Goal: Information Seeking & Learning: Learn about a topic

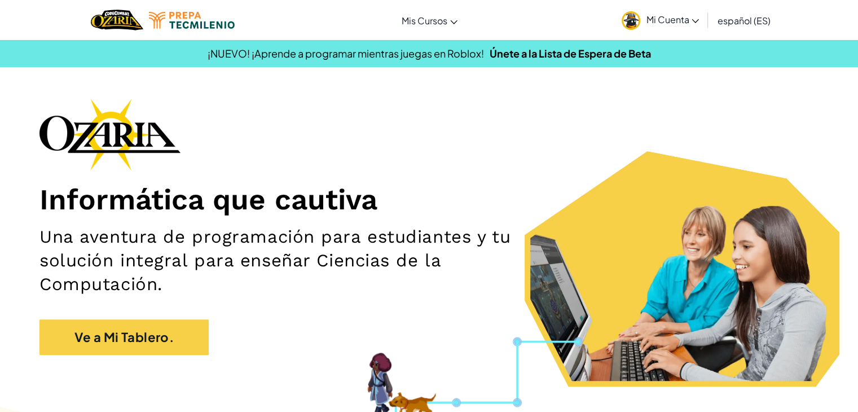
click at [664, 14] on span "Mi Cuenta" at bounding box center [672, 20] width 53 height 12
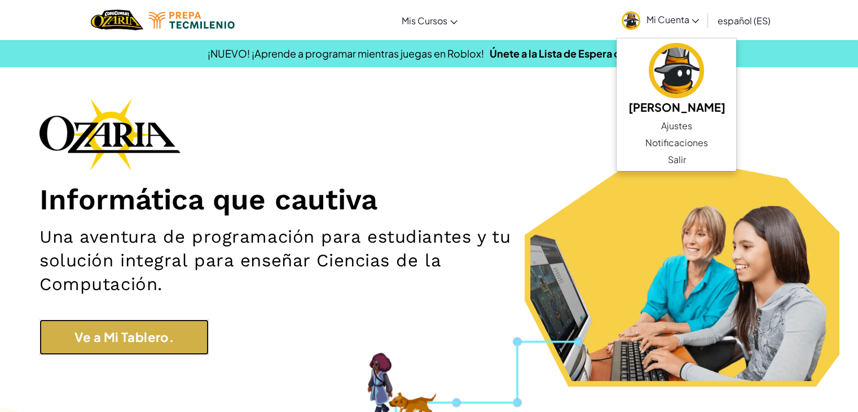
click at [142, 352] on link "Ve a Mi Tablero." at bounding box center [124, 337] width 169 height 36
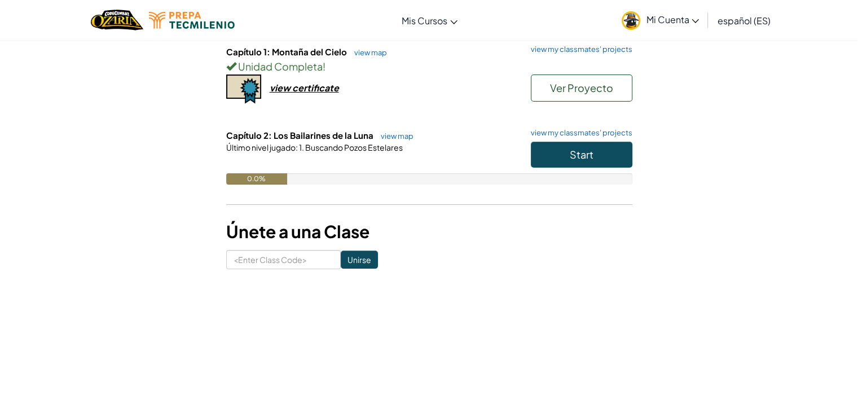
scroll to position [115, 0]
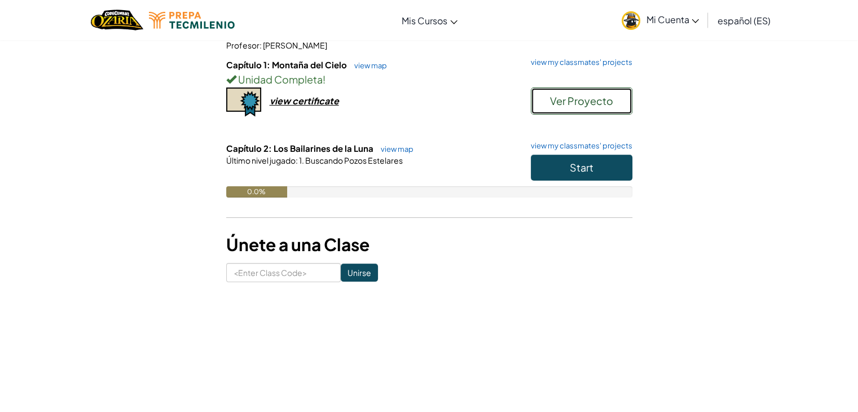
click at [588, 105] on span "Ver Proyecto" at bounding box center [581, 100] width 63 height 13
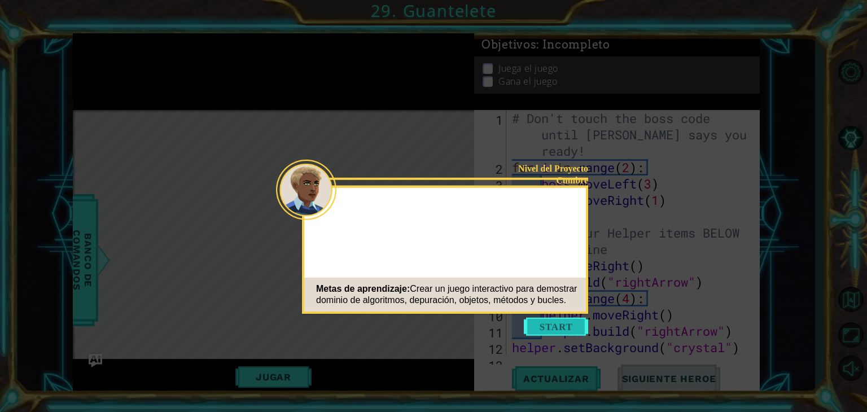
drag, startPoint x: 553, startPoint y: 335, endPoint x: 553, endPoint y: 327, distance: 8.5
click at [553, 327] on button "Start" at bounding box center [556, 327] width 64 height 18
click at [553, 327] on icon at bounding box center [433, 206] width 867 height 412
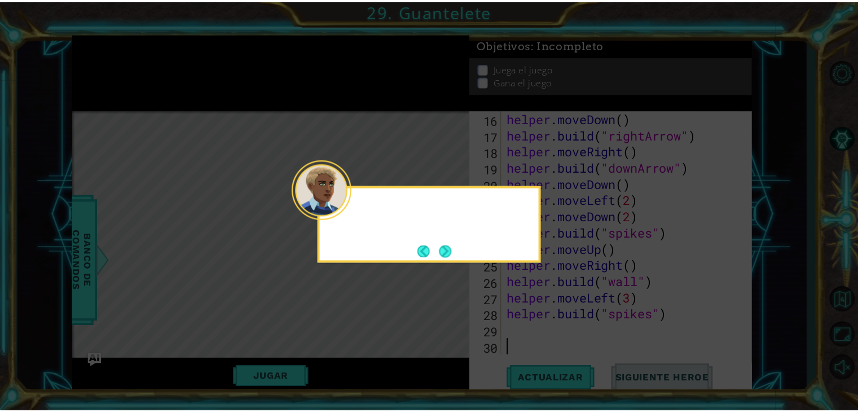
scroll to position [294, 0]
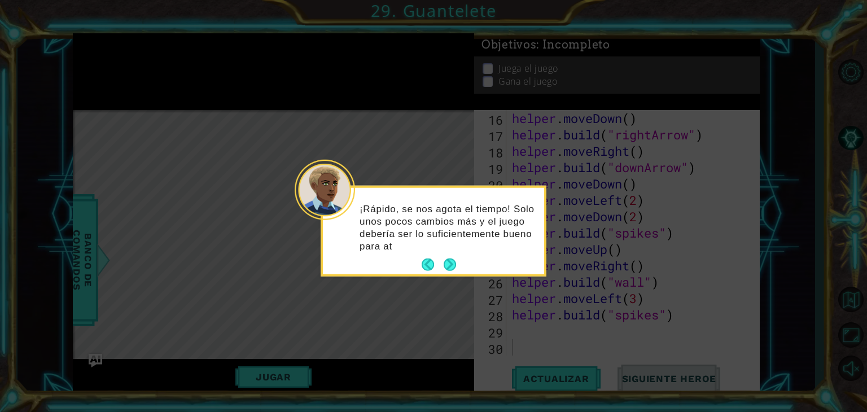
click at [454, 252] on p "¡Rápido, se nos agota el tiempo! Solo unos pocos cambios más y el juego debería…" at bounding box center [447, 228] width 177 height 50
click at [452, 260] on button "Next" at bounding box center [450, 264] width 12 height 12
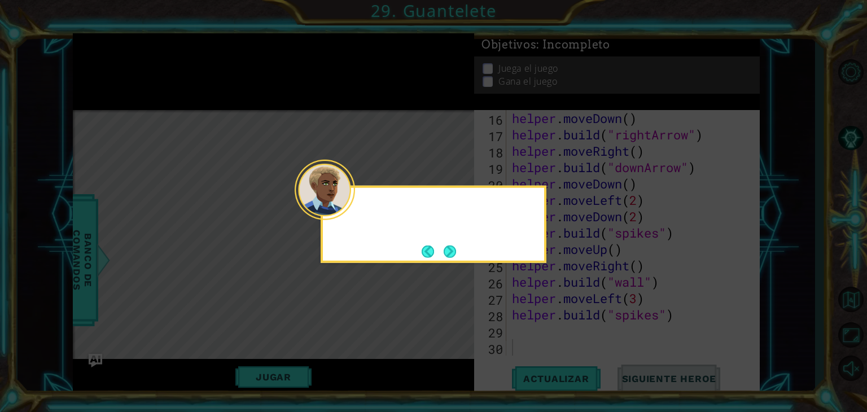
click at [452, 260] on body "1 ההההההההההההההההההההההההההההההההההההההההההההההההההההההההההההההההההההההההההההה…" at bounding box center [433, 206] width 867 height 412
click at [452, 260] on footer at bounding box center [439, 251] width 34 height 17
click at [449, 245] on button "Next" at bounding box center [450, 251] width 12 height 12
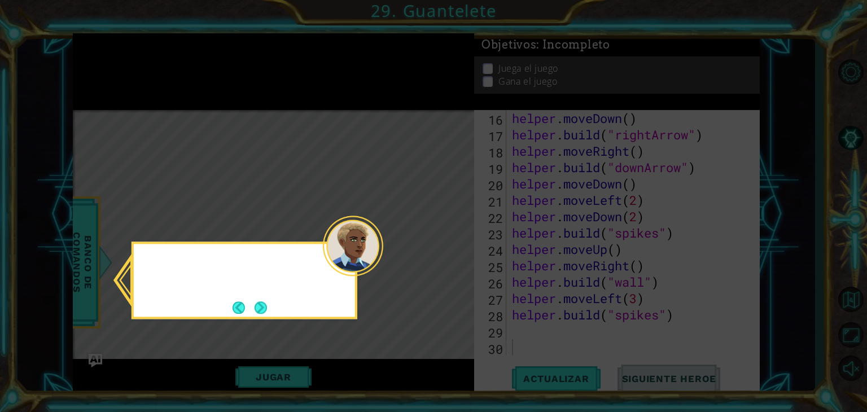
click at [449, 242] on icon at bounding box center [433, 206] width 867 height 412
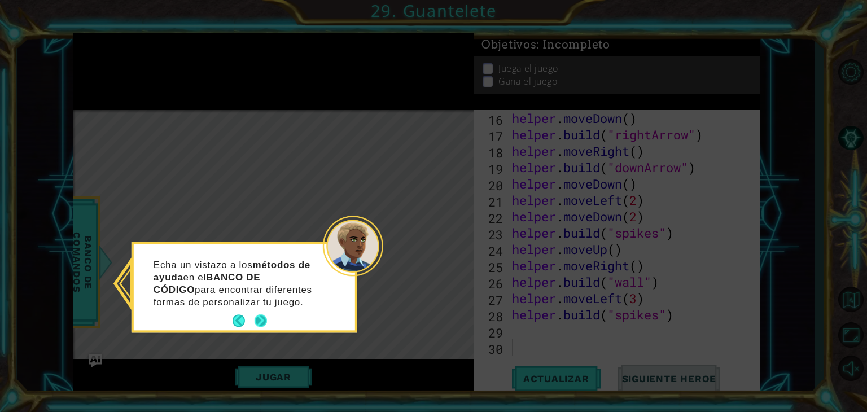
click at [261, 323] on button "Next" at bounding box center [260, 321] width 12 height 12
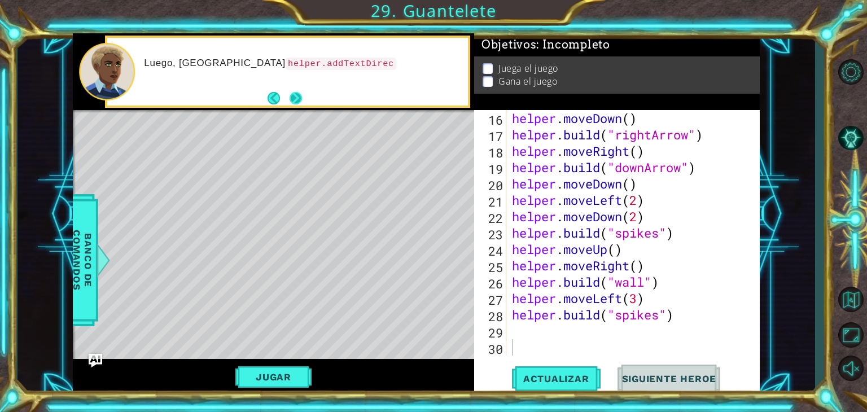
click at [296, 97] on button "Next" at bounding box center [295, 98] width 12 height 12
click at [296, 97] on div at bounding box center [273, 71] width 401 height 77
click at [296, 97] on button "Next" at bounding box center [295, 98] width 12 height 12
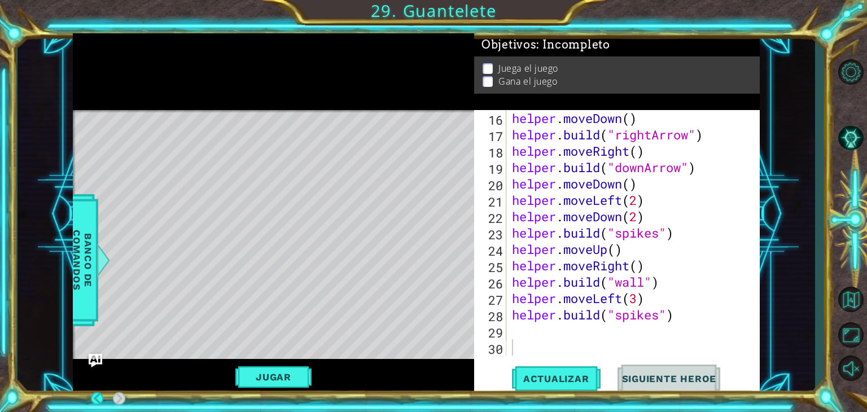
click at [296, 97] on div at bounding box center [273, 71] width 401 height 77
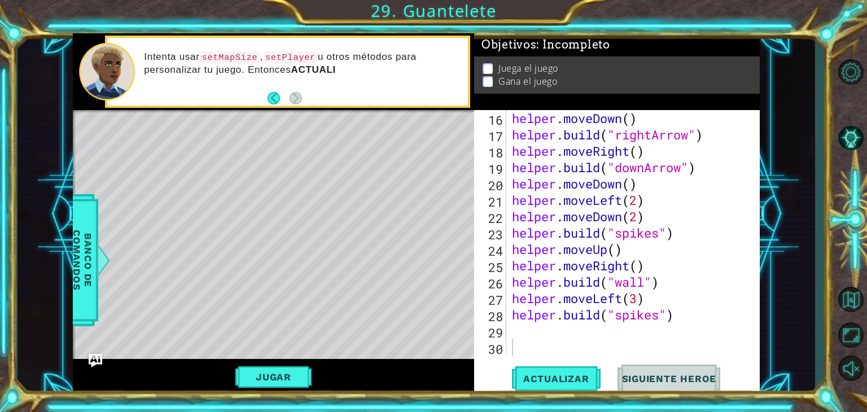
click at [462, 106] on div "Intenta usar setMapSize , setPlayer u otros métodos para personalizar tu juego.…" at bounding box center [287, 72] width 365 height 73
click at [848, 292] on button "Volver al Mapa" at bounding box center [850, 299] width 33 height 33
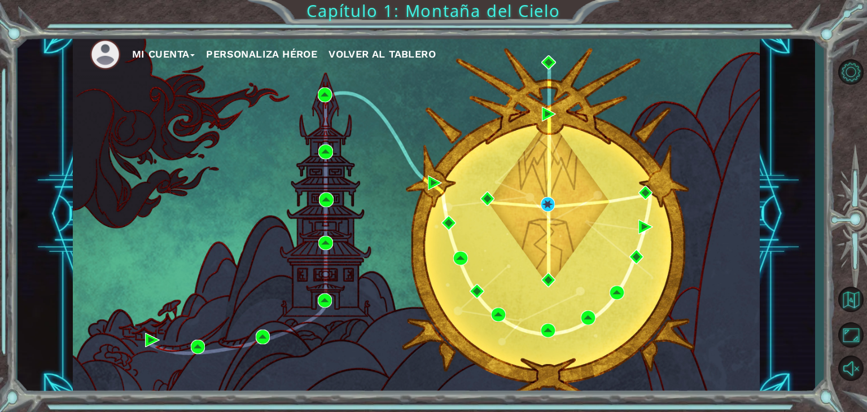
click at [505, 21] on div "Mi Cuenta Personaliza Héroe Volver al Tablero Capítulo 1: Montaña del Cielo" at bounding box center [433, 206] width 867 height 412
click at [844, 303] on button "Volver al Mapa" at bounding box center [850, 299] width 33 height 33
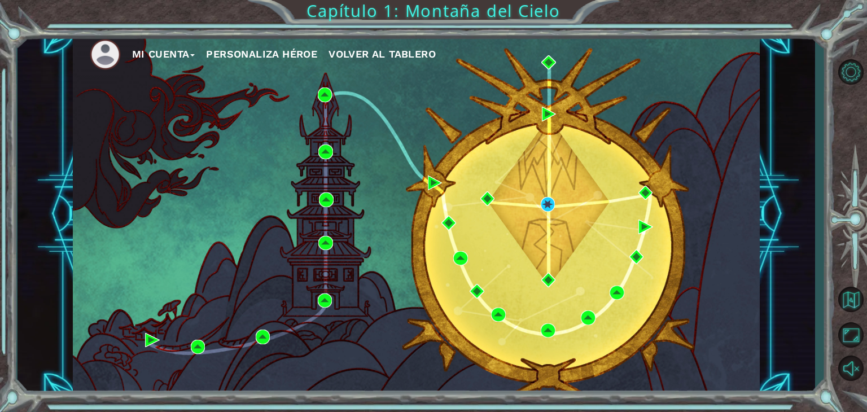
drag, startPoint x: 844, startPoint y: 303, endPoint x: 797, endPoint y: 317, distance: 49.3
click at [797, 317] on div "Mi Cuenta Personaliza Héroe Volver al Tablero Capítulo 1: Montaña del Cielo" at bounding box center [433, 206] width 867 height 412
click at [847, 73] on button "Opciones del Nivel" at bounding box center [850, 72] width 33 height 30
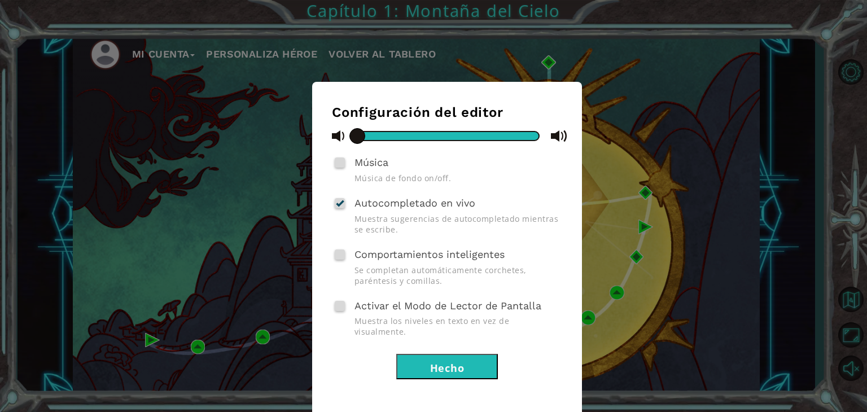
click at [449, 354] on button "Hecho" at bounding box center [447, 366] width 102 height 25
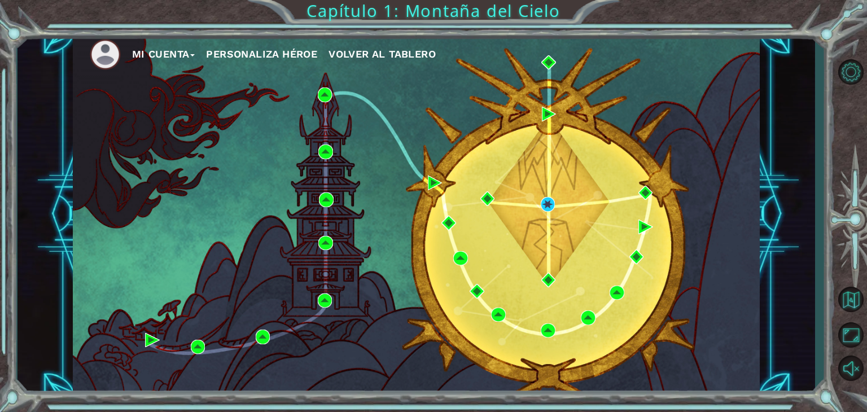
click at [192, 54] on button "Mi Cuenta" at bounding box center [163, 54] width 63 height 17
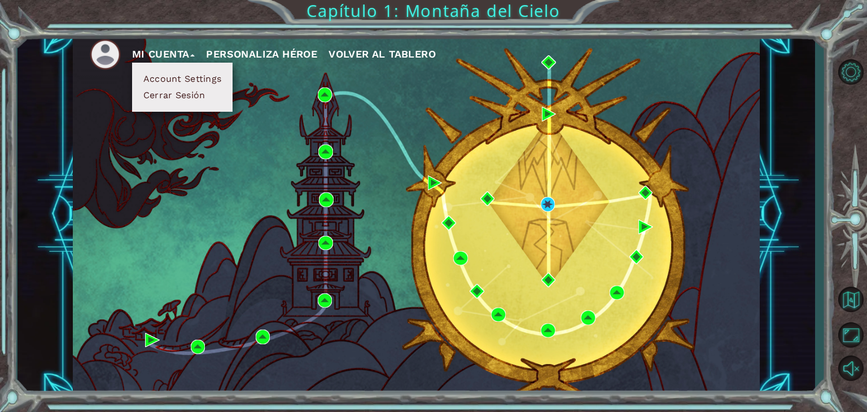
click at [393, 56] on span "Volver al Tablero" at bounding box center [381, 54] width 107 height 12
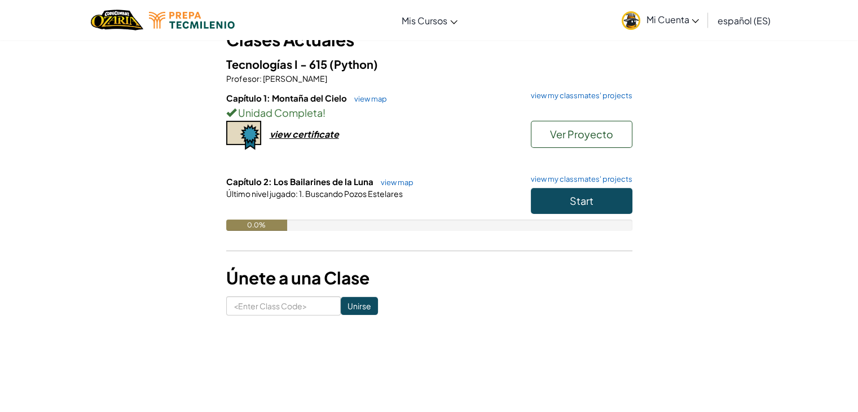
scroll to position [151, 0]
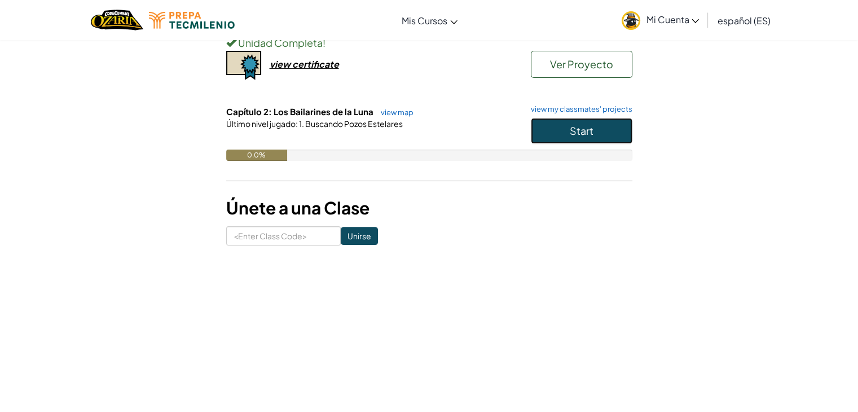
click at [582, 128] on span "Start" at bounding box center [582, 130] width 24 height 13
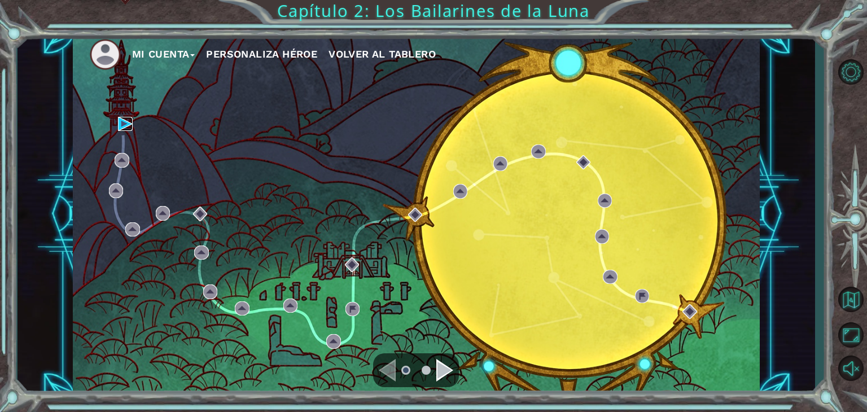
click at [120, 119] on img at bounding box center [125, 124] width 15 height 15
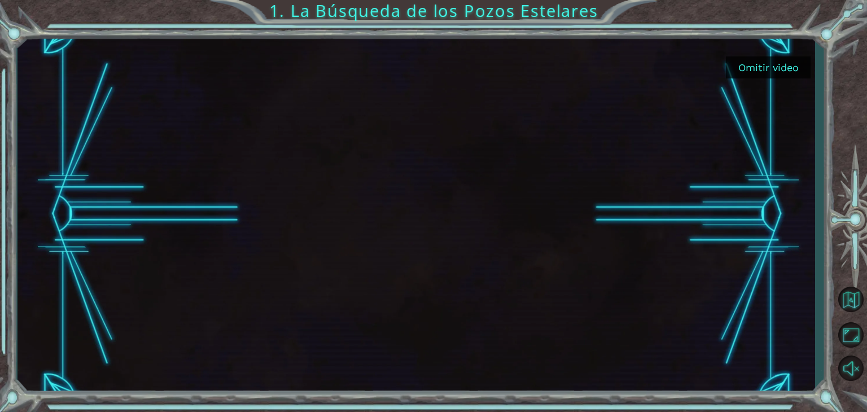
click at [778, 66] on button "Omitir video" at bounding box center [768, 67] width 85 height 22
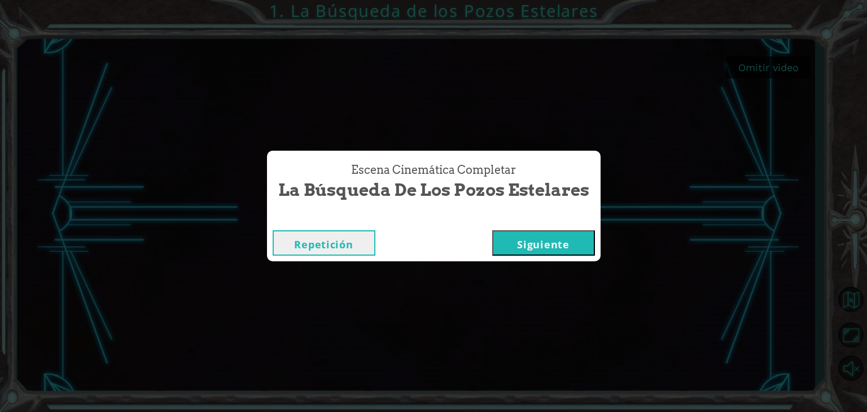
click at [562, 238] on button "Siguiente" at bounding box center [543, 242] width 103 height 25
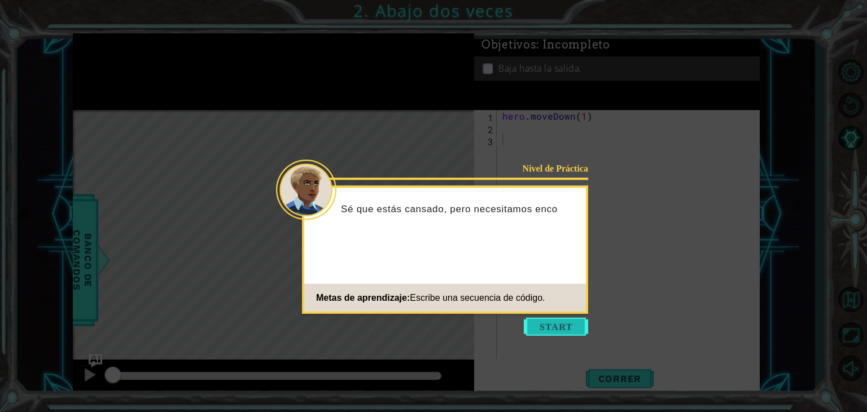
click at [571, 331] on button "Start" at bounding box center [556, 327] width 64 height 18
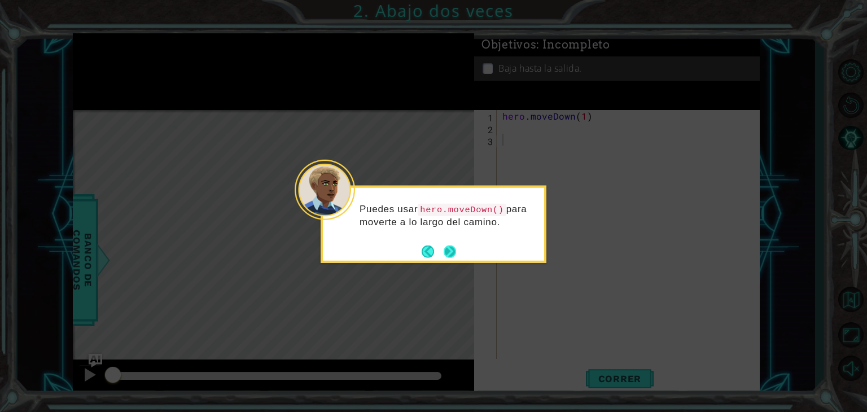
click at [455, 249] on button "Next" at bounding box center [450, 251] width 12 height 12
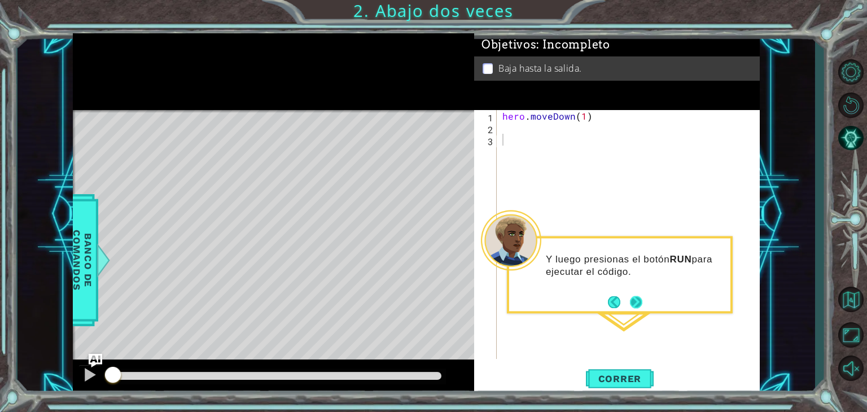
click at [640, 302] on button "Next" at bounding box center [636, 302] width 12 height 12
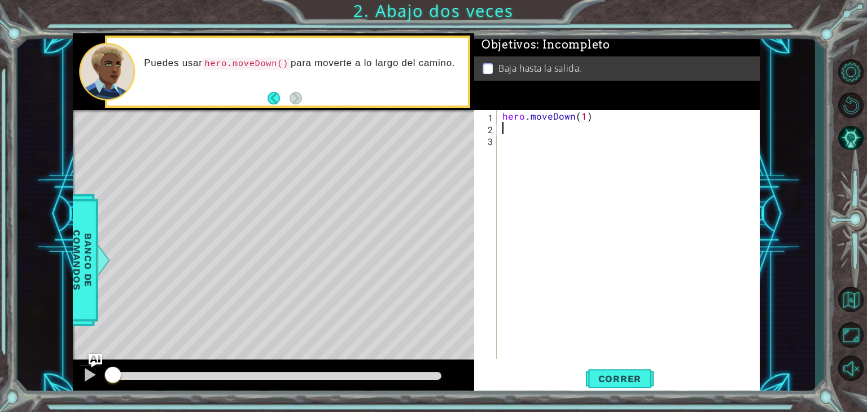
click at [515, 128] on div "hero . moveDown ( 1 )" at bounding box center [631, 246] width 262 height 273
click at [528, 143] on div "hero .moveDown Presiona intro" at bounding box center [600, 155] width 213 height 41
click at [630, 383] on span "Correr" at bounding box center [620, 378] width 66 height 11
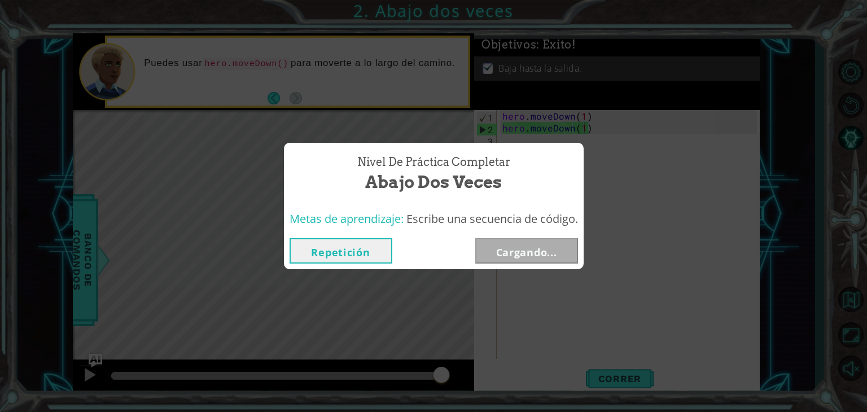
click at [368, 252] on button "Repetición" at bounding box center [340, 250] width 103 height 25
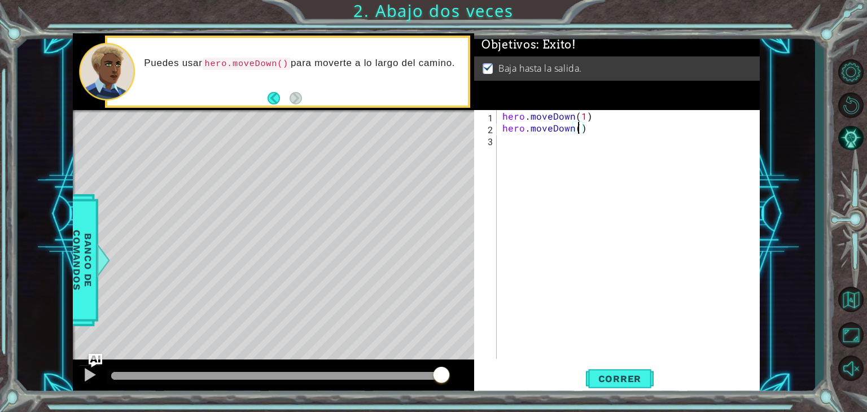
scroll to position [0, 5]
click at [585, 116] on div "hero . moveDown ( 1 ) hero . moveDown ( 2 )" at bounding box center [631, 246] width 262 height 273
type textarea "hero.moveDown(2)"
drag, startPoint x: 600, startPoint y: 131, endPoint x: 501, endPoint y: 133, distance: 99.3
click at [501, 133] on div "hero . moveDown ( 2 ) hero . moveDown ( 2 )" at bounding box center [631, 246] width 262 height 273
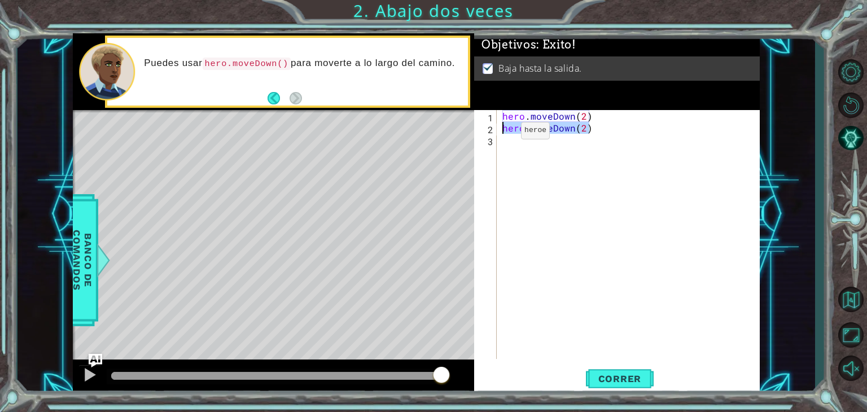
scroll to position [0, 0]
click at [635, 378] on span "Correr" at bounding box center [620, 378] width 66 height 11
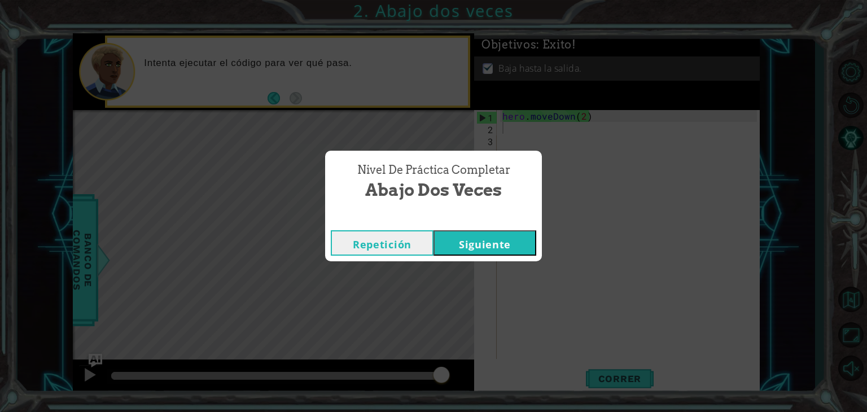
click at [503, 246] on button "Siguiente" at bounding box center [484, 242] width 103 height 25
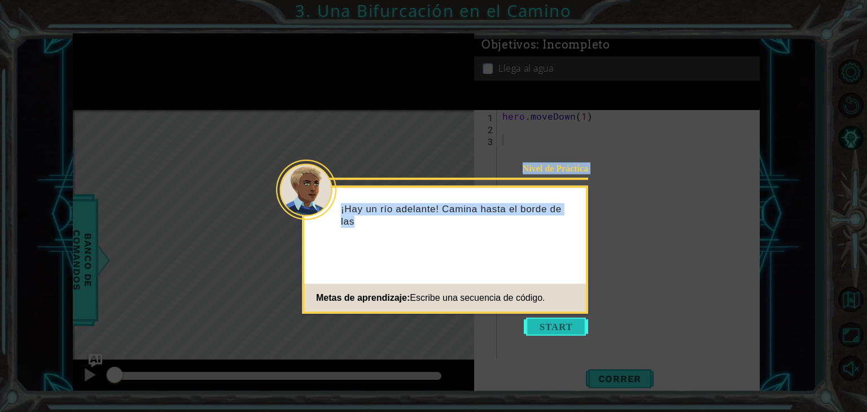
drag, startPoint x: 545, startPoint y: 316, endPoint x: 551, endPoint y: 322, distance: 8.0
click at [551, 322] on body "1 ההההההההההההההההההההההההההההההההההההההההההההההההההההההההההההההההההההההההההההה…" at bounding box center [433, 206] width 867 height 412
click at [551, 322] on button "Start" at bounding box center [556, 327] width 64 height 18
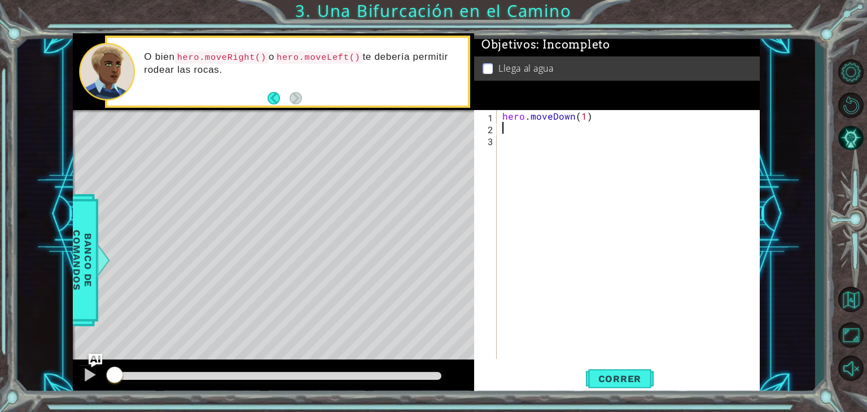
click at [503, 129] on div "hero . moveDown ( 1 )" at bounding box center [631, 246] width 262 height 273
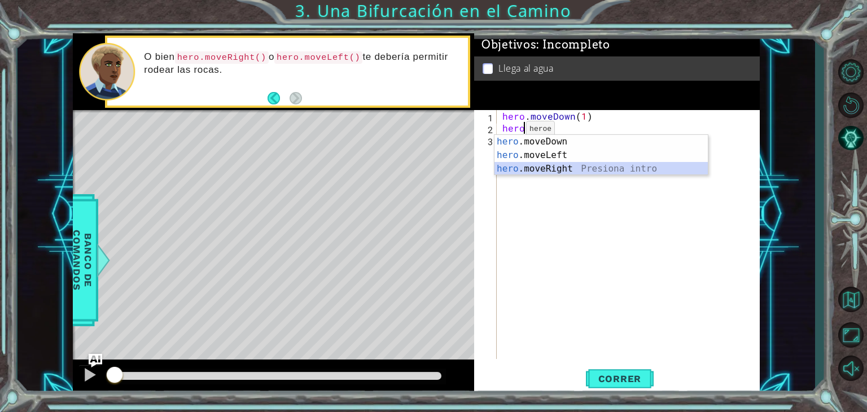
click at [563, 170] on div "hero .moveDown Presiona intro hero .moveLeft Presiona intro hero .moveRight Pre…" at bounding box center [600, 169] width 213 height 68
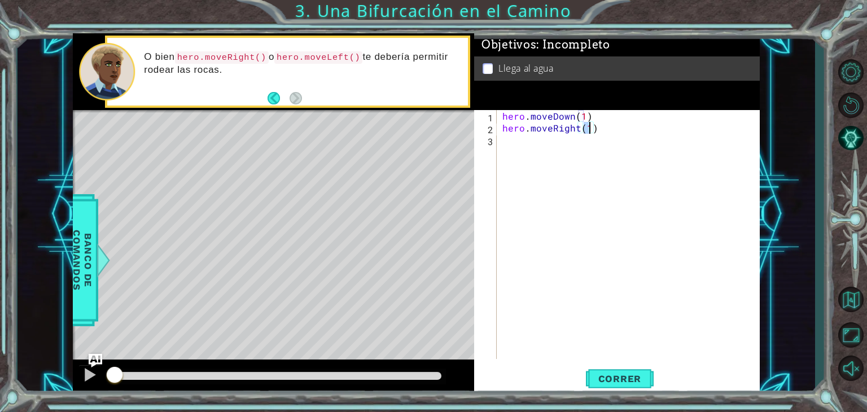
scroll to position [0, 5]
click at [620, 376] on span "Correr" at bounding box center [620, 378] width 66 height 11
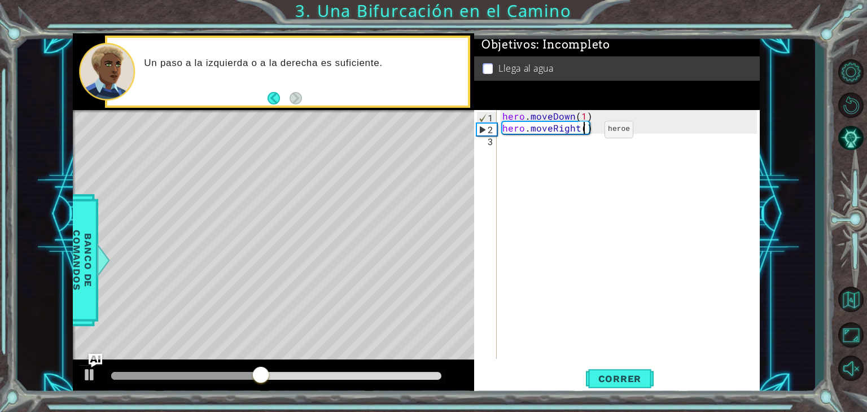
type textarea "hero.moveRight(1)"
click at [534, 140] on div "hero . moveDown ( 1 ) hero . moveRight ( 1 )" at bounding box center [631, 246] width 262 height 273
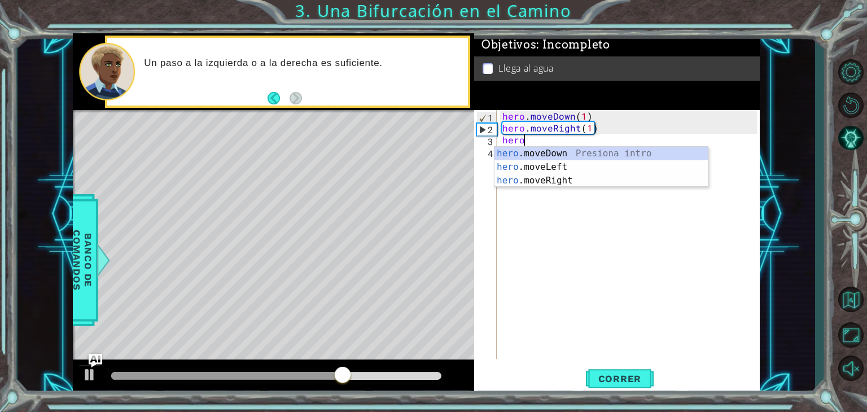
scroll to position [0, 0]
click at [548, 153] on div "hero .moveDown Presiona intro hero .moveLeft Presiona intro hero .moveRight Pre…" at bounding box center [600, 181] width 213 height 68
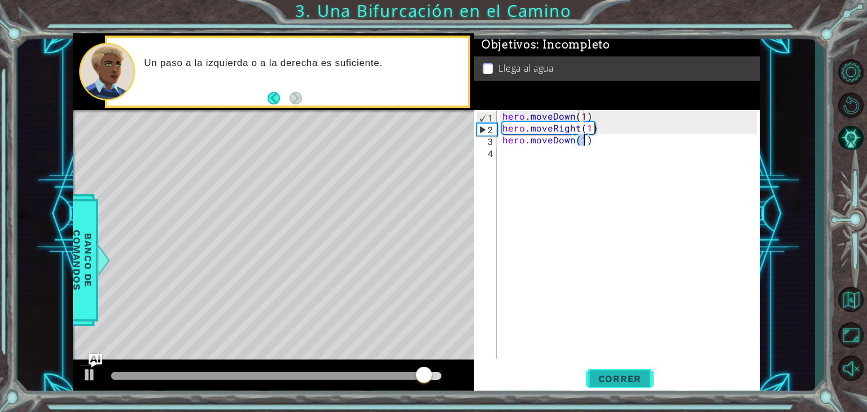
type textarea "hero.moveDown(1)"
click at [627, 375] on span "Correr" at bounding box center [620, 378] width 66 height 11
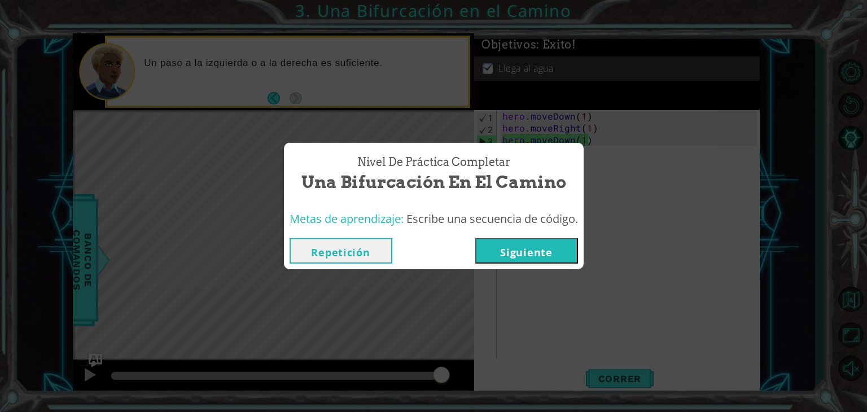
click at [548, 249] on button "Siguiente" at bounding box center [526, 250] width 103 height 25
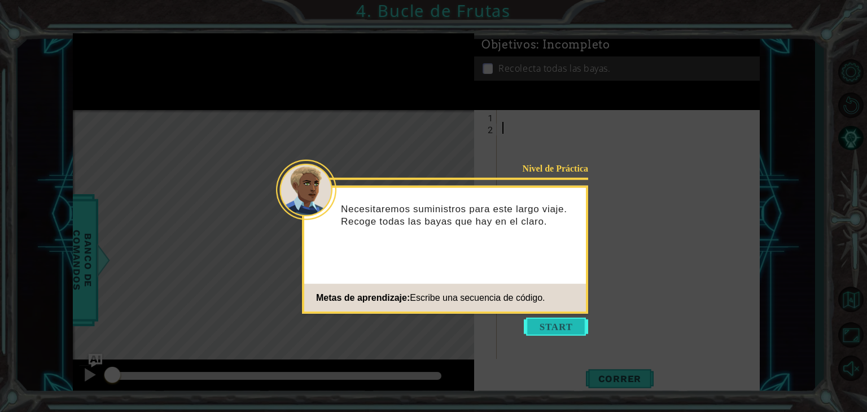
click at [567, 320] on button "Start" at bounding box center [556, 327] width 64 height 18
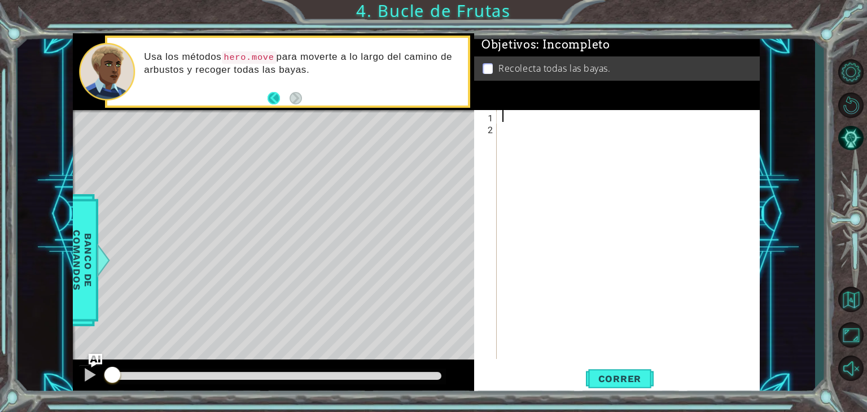
click at [281, 95] on button "Back" at bounding box center [278, 98] width 22 height 12
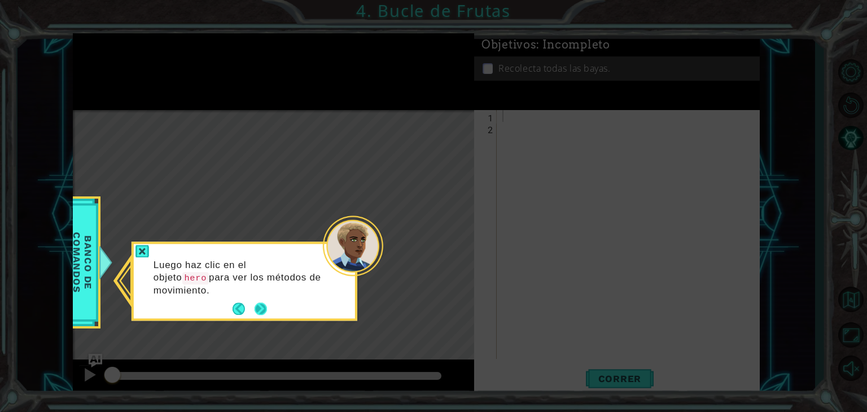
click at [265, 304] on button "Next" at bounding box center [260, 309] width 12 height 12
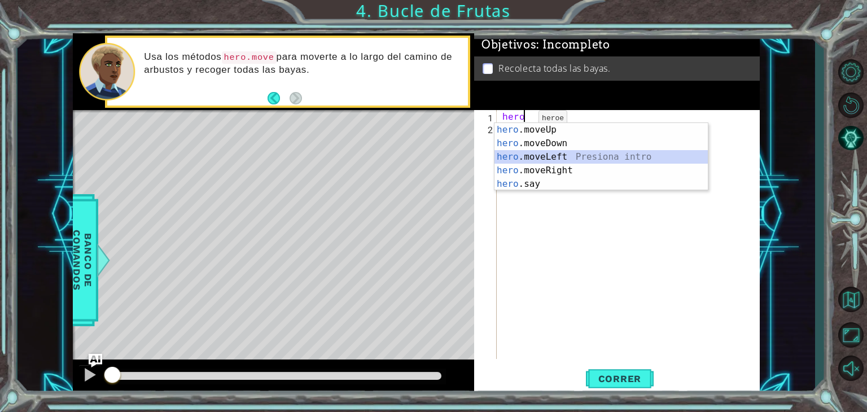
click at [575, 154] on div "hero .moveUp Presiona intro hero .moveDown Presiona intro hero .moveLeft Presio…" at bounding box center [600, 170] width 213 height 95
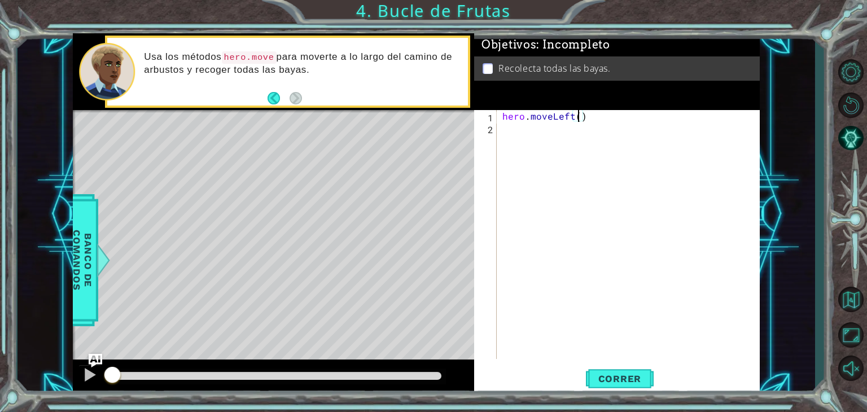
type textarea "hero.moveLeft(2)"
click at [508, 130] on div "hero . moveLeft ( 2 )" at bounding box center [631, 246] width 262 height 273
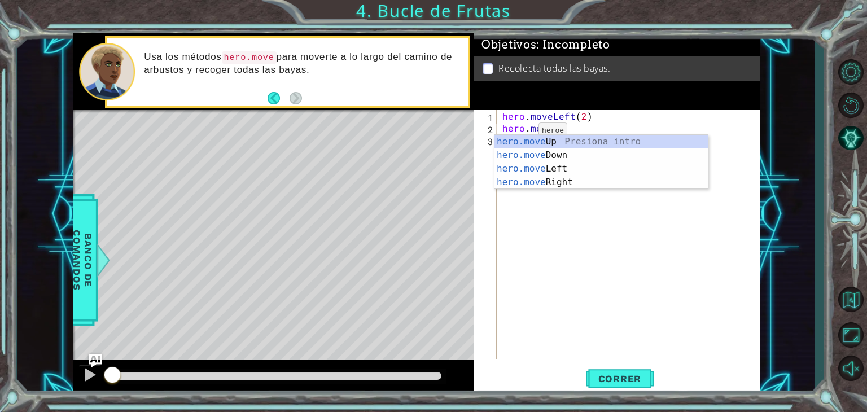
scroll to position [0, 2]
click at [567, 155] on div "hero.move Up Presiona intro hero.move Down Presiona intro hero.move Left Presio…" at bounding box center [600, 175] width 213 height 81
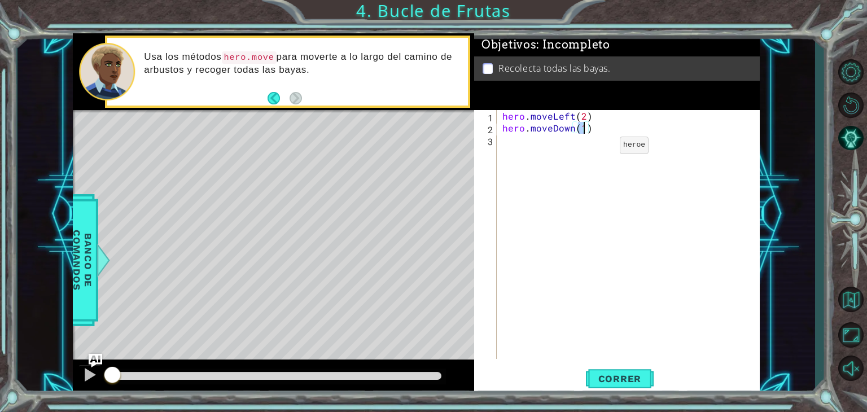
type textarea "hero.moveDown(2)"
click at [516, 135] on div "hero . moveLeft ( 2 ) hero . moveDown ( 2 )" at bounding box center [631, 246] width 262 height 273
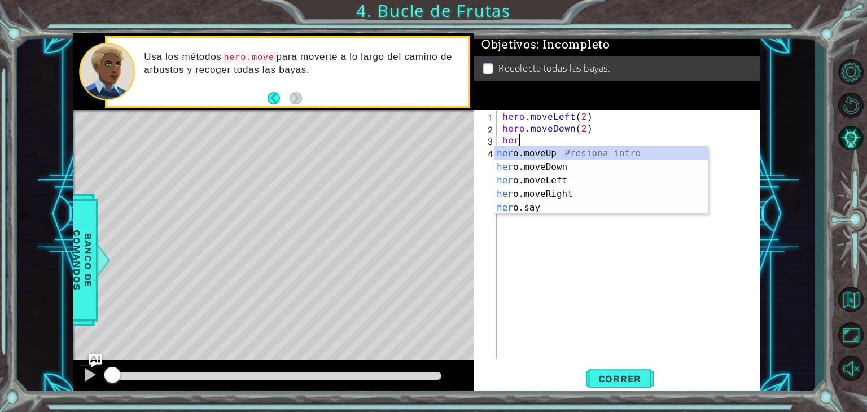
scroll to position [0, 0]
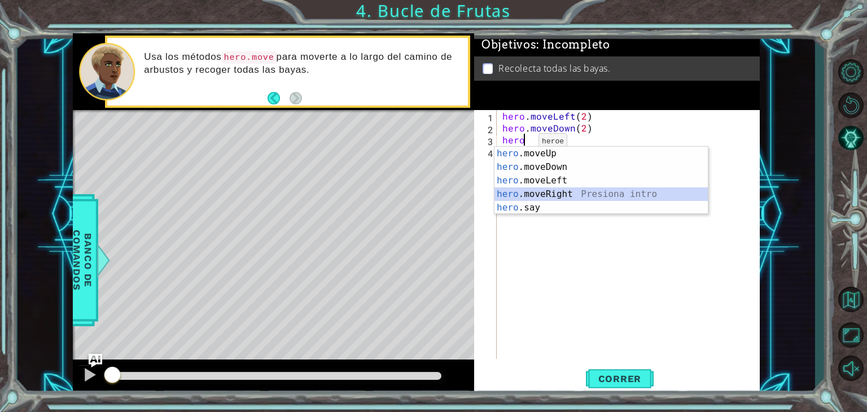
click at [541, 190] on div "hero .moveUp Presiona intro hero .moveDown Presiona intro hero .moveLeft Presio…" at bounding box center [600, 194] width 213 height 95
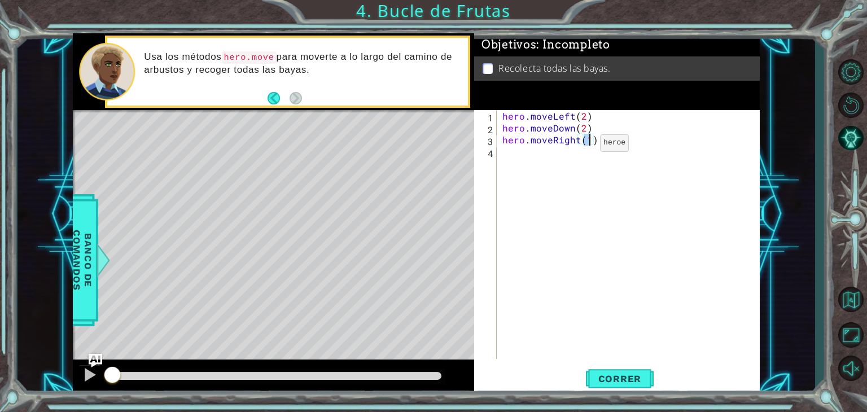
type textarea "hero.moveRight(2)"
click at [505, 160] on div "hero . moveLeft ( 2 ) hero . moveDown ( 2 ) hero . moveRight ( 2 )" at bounding box center [631, 246] width 262 height 273
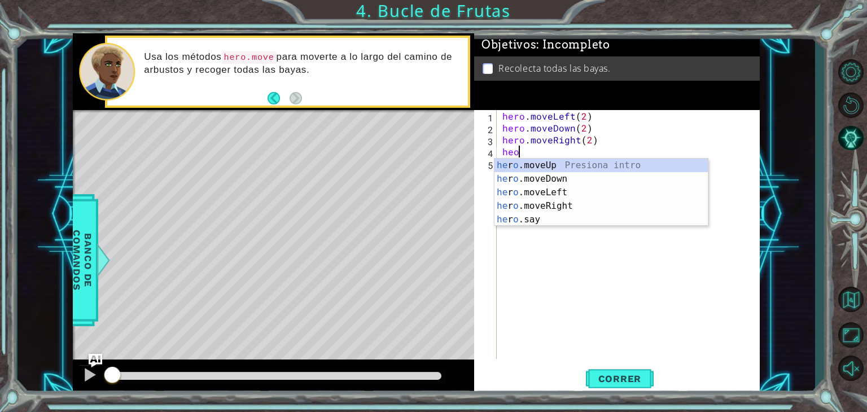
scroll to position [0, 0]
click at [517, 159] on div "he r o .moveUp Presiona intro he r o .moveDown Presiona intro he r o .moveLeft …" at bounding box center [600, 206] width 213 height 95
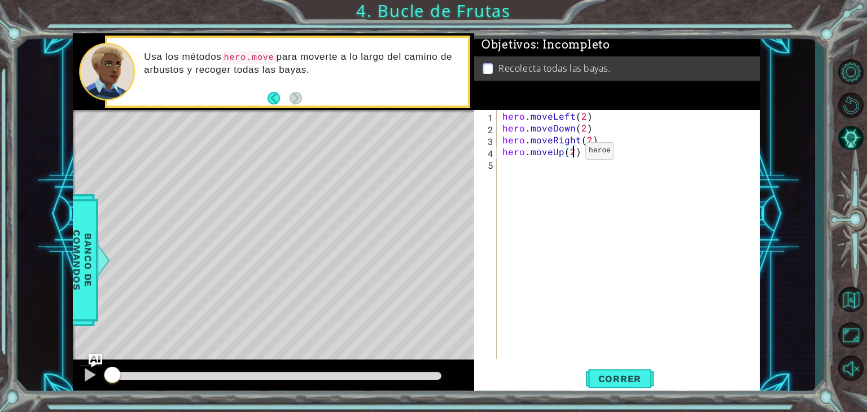
scroll to position [0, 4]
type textarea "hero.moveUp(2)"
click at [612, 375] on span "Correr" at bounding box center [620, 378] width 66 height 11
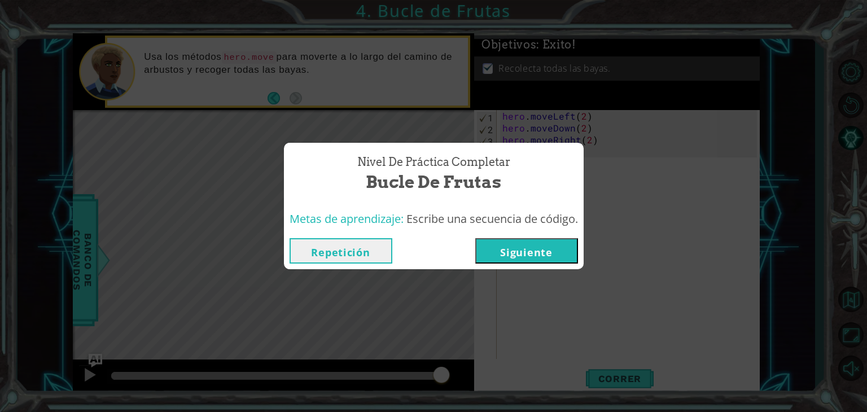
click at [548, 257] on button "Siguiente" at bounding box center [526, 250] width 103 height 25
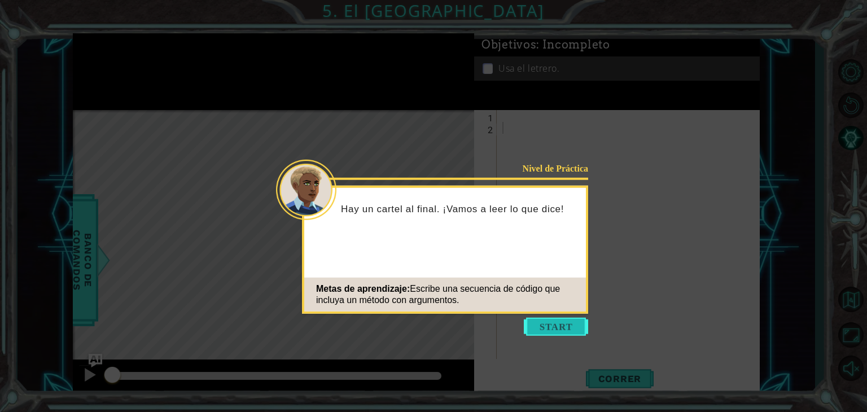
click at [551, 330] on button "Start" at bounding box center [556, 327] width 64 height 18
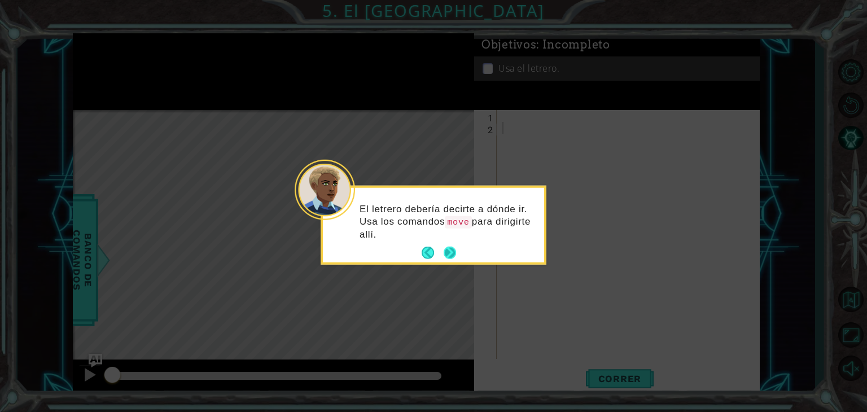
click at [449, 252] on button "Next" at bounding box center [450, 253] width 12 height 12
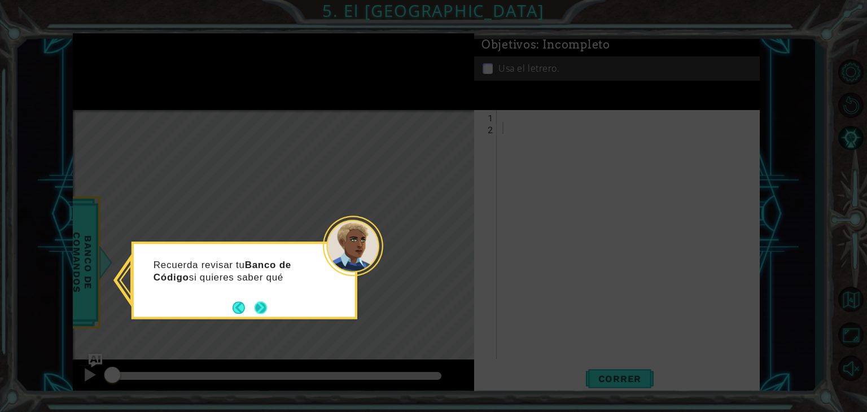
click at [257, 311] on button "Next" at bounding box center [260, 307] width 12 height 12
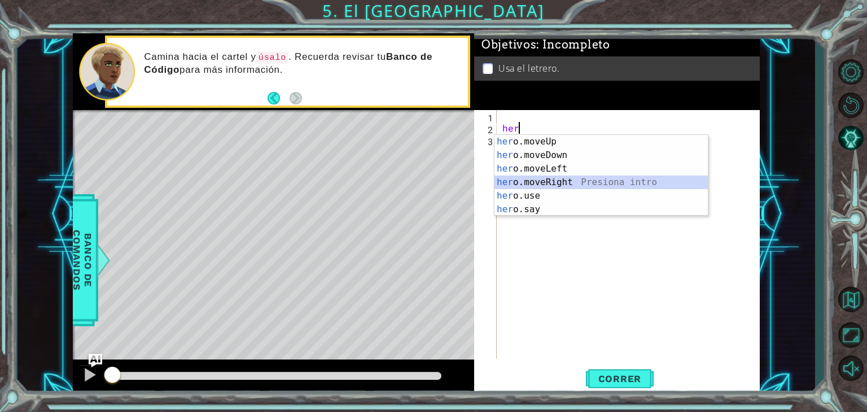
click at [536, 178] on div "her o.moveUp Presiona intro her o.moveDown Presiona intro her o.moveLeft Presio…" at bounding box center [600, 189] width 213 height 108
type textarea "hero.moveRight(1)"
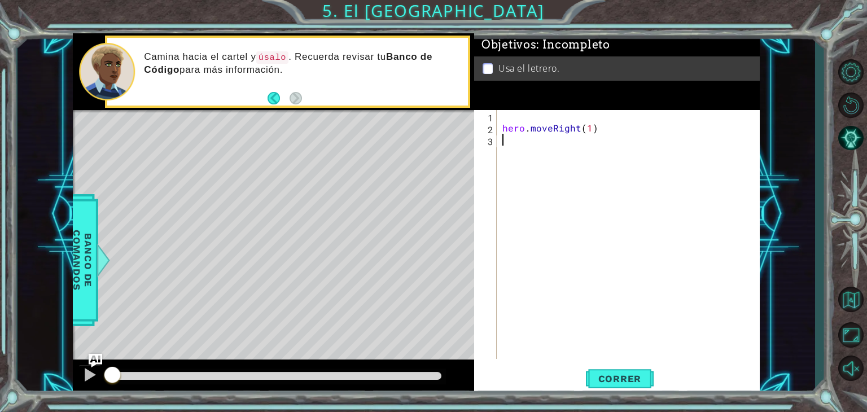
click at [519, 141] on div "hero . moveRight ( 1 )" at bounding box center [631, 246] width 262 height 273
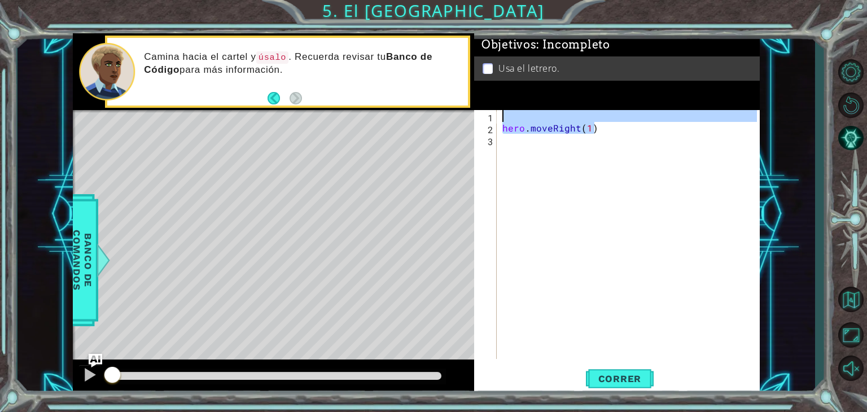
drag, startPoint x: 603, startPoint y: 127, endPoint x: 499, endPoint y: 125, distance: 104.4
click at [499, 125] on div "1 2 3 hero . moveRight ( 1 ) הההההההההההההההההההההההההההההההההההההההההההההההההה…" at bounding box center [615, 234] width 283 height 249
type textarea "hero.moveRight(1)"
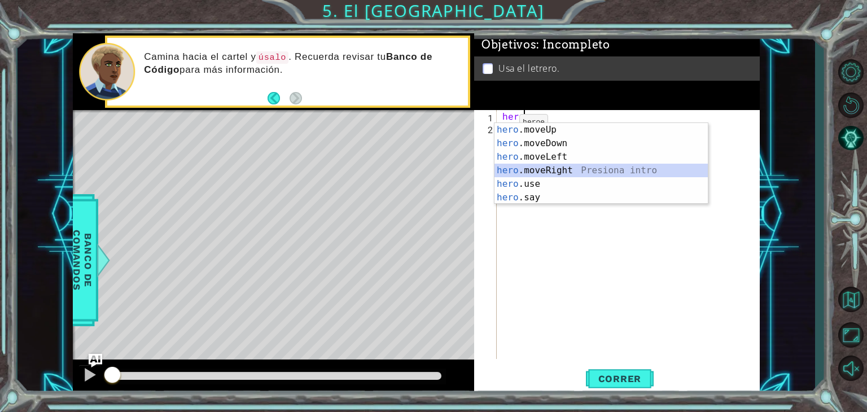
click at [549, 170] on div "hero .moveUp Presiona intro hero .moveDown Presiona intro hero .moveLeft Presio…" at bounding box center [600, 177] width 213 height 108
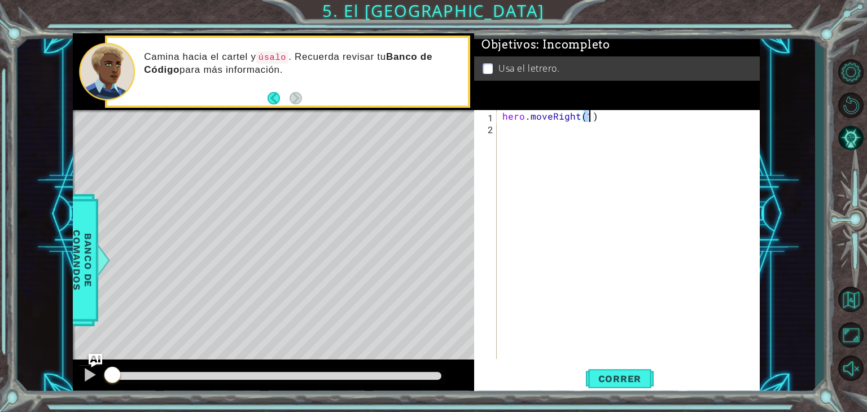
type textarea "hero.moveRight(1)"
drag, startPoint x: 497, startPoint y: 131, endPoint x: 503, endPoint y: 131, distance: 6.2
click at [503, 131] on div "hero.moveRight(1) 1 2 hero . moveRight ( 1 ) הההההההההההההההההההההההההההההההההה…" at bounding box center [615, 234] width 283 height 249
click at [503, 131] on div "hero . moveRight ( 1 )" at bounding box center [631, 246] width 262 height 273
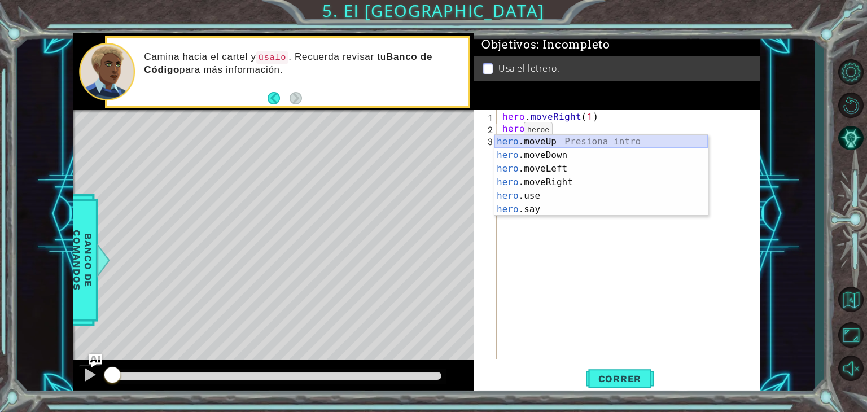
click at [525, 144] on div "hero .moveUp Presiona intro hero .moveDown Presiona intro hero .moveLeft Presio…" at bounding box center [600, 189] width 213 height 108
type textarea "hero.moveUp(1)"
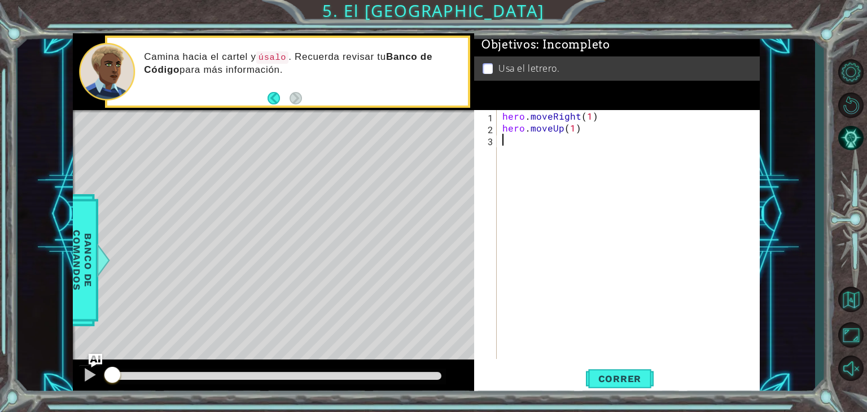
click at [521, 144] on div "hero . moveRight ( 1 ) hero . moveUp ( 1 )" at bounding box center [631, 246] width 262 height 273
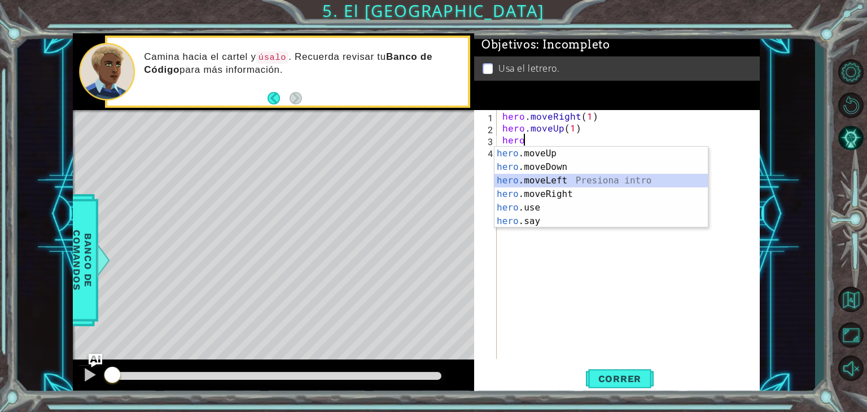
click at [557, 180] on div "hero .moveUp Presiona intro hero .moveDown Presiona intro hero .moveLeft Presio…" at bounding box center [600, 201] width 213 height 108
type textarea "hero.moveLeft(1)"
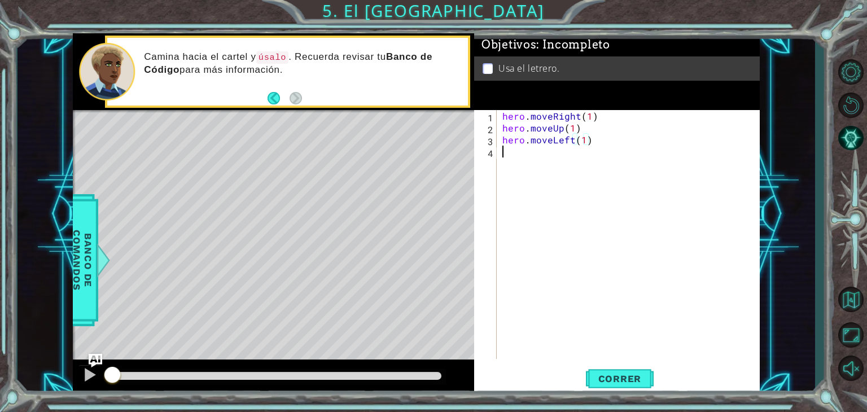
click at [504, 152] on div "hero . moveRight ( 1 ) hero . moveUp ( 1 ) hero . moveLeft ( 1 )" at bounding box center [631, 246] width 262 height 273
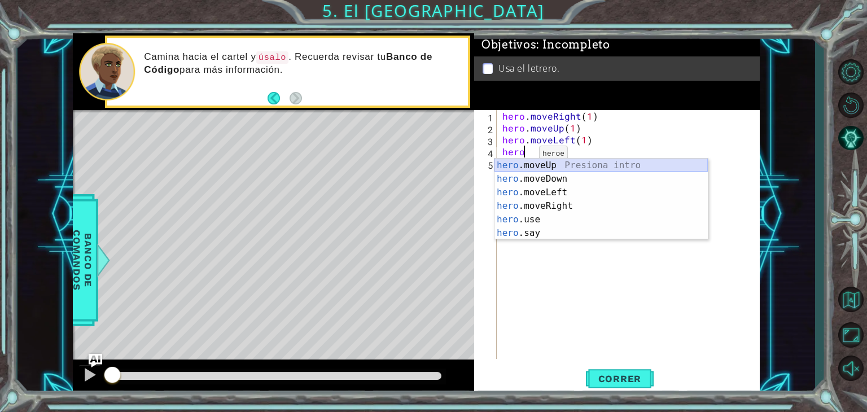
click at [563, 162] on div "hero .moveUp Presiona intro hero .moveDown Presiona intro hero .moveLeft Presio…" at bounding box center [600, 213] width 213 height 108
type textarea "hero.moveUp(1)"
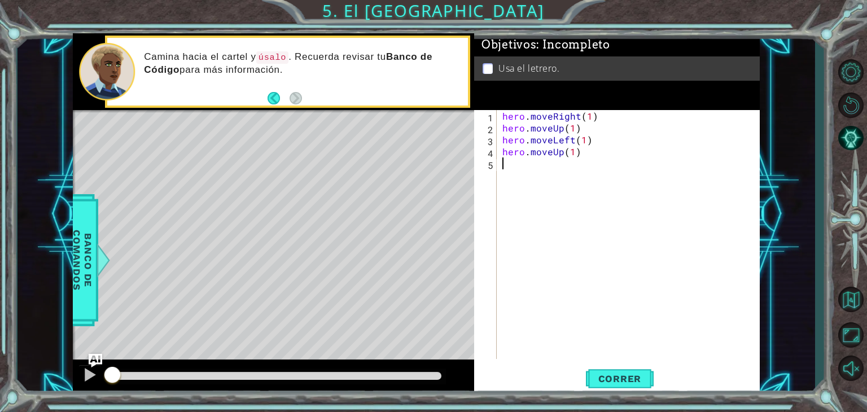
click at [503, 165] on div "hero . moveRight ( 1 ) hero . moveUp ( 1 ) hero . moveLeft ( 1 ) hero . moveUp …" at bounding box center [631, 246] width 262 height 273
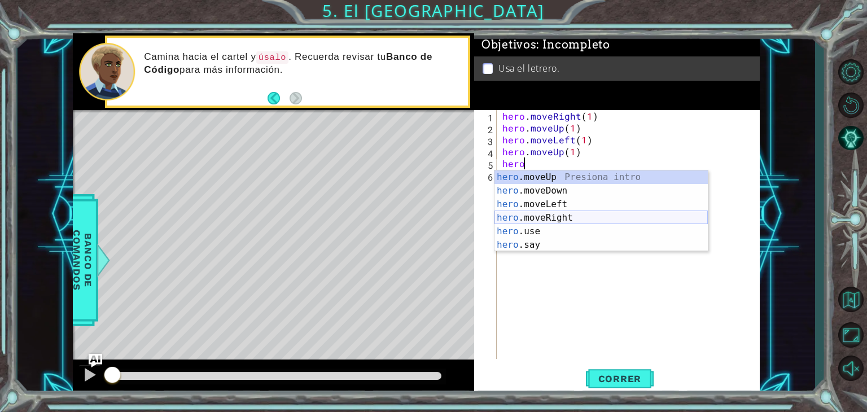
click at [569, 217] on div "hero .moveUp Presiona intro hero .moveDown Presiona intro hero .moveLeft Presio…" at bounding box center [600, 224] width 213 height 108
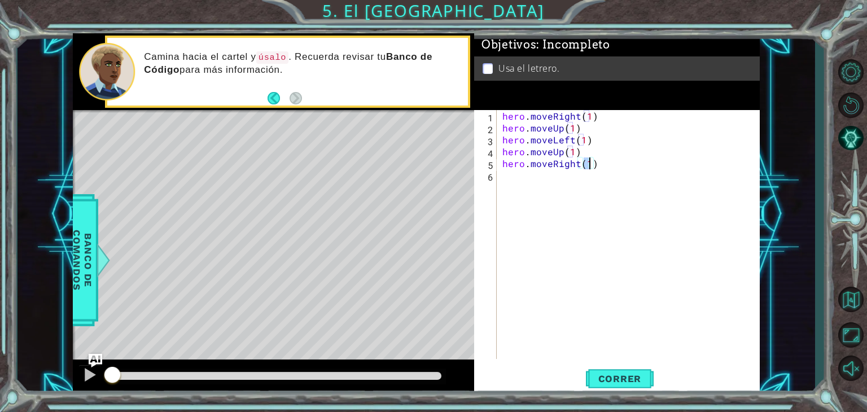
type textarea "hero.moveRight(3)"
click at [508, 177] on div "hero . moveRight ( 1 ) hero . moveUp ( 1 ) hero . moveLeft ( 1 ) hero . moveUp …" at bounding box center [631, 246] width 262 height 273
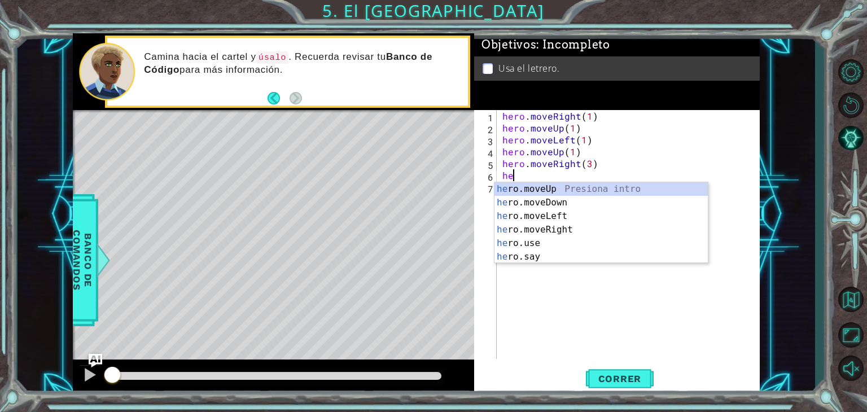
scroll to position [0, 0]
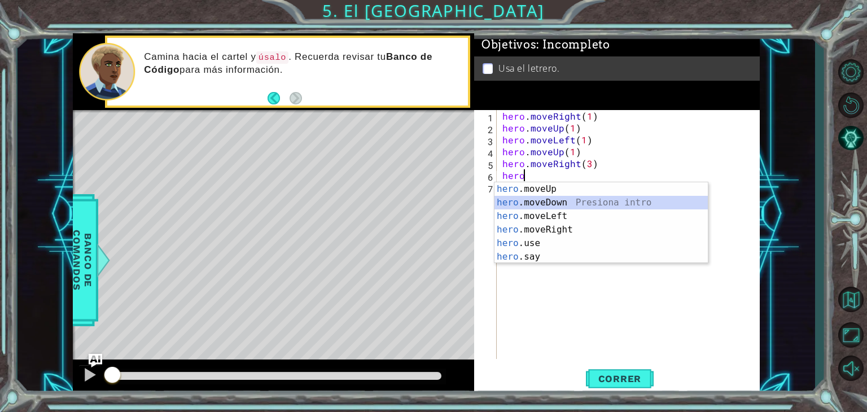
click at [528, 198] on div "hero .moveUp Presiona intro hero .moveDown Presiona intro hero .moveLeft Presio…" at bounding box center [600, 236] width 213 height 108
type textarea "hero.moveDown(1)"
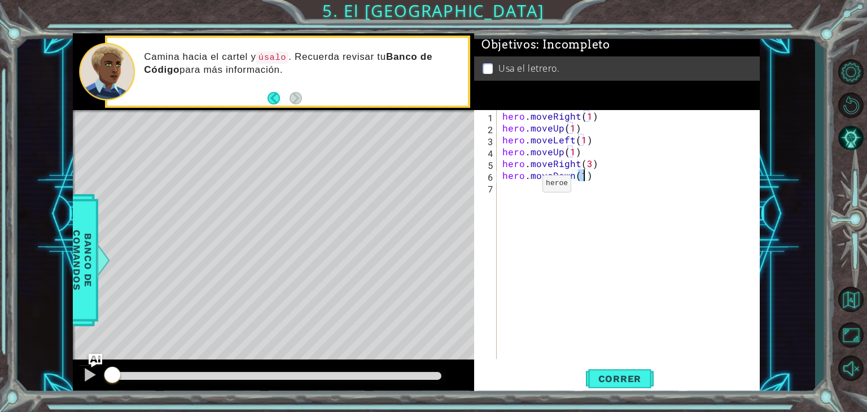
click at [523, 186] on div "hero . moveRight ( 1 ) hero . moveUp ( 1 ) hero . moveLeft ( 1 ) hero . moveUp …" at bounding box center [631, 246] width 262 height 273
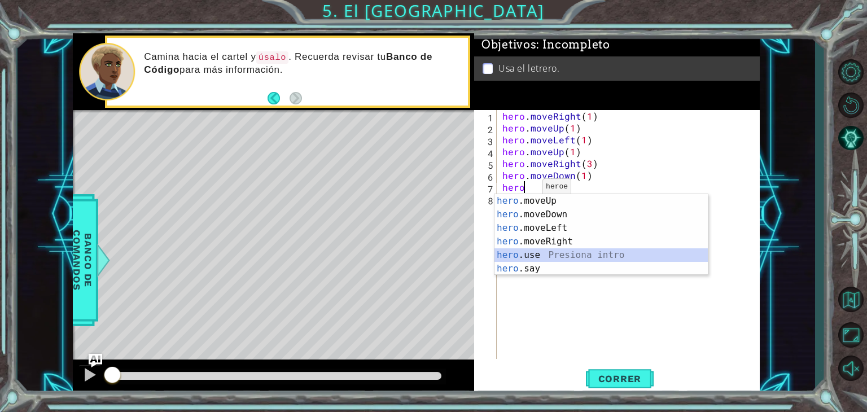
click at [541, 258] on div "hero .moveUp Presiona intro hero .moveDown Presiona intro hero .moveLeft Presio…" at bounding box center [600, 248] width 213 height 108
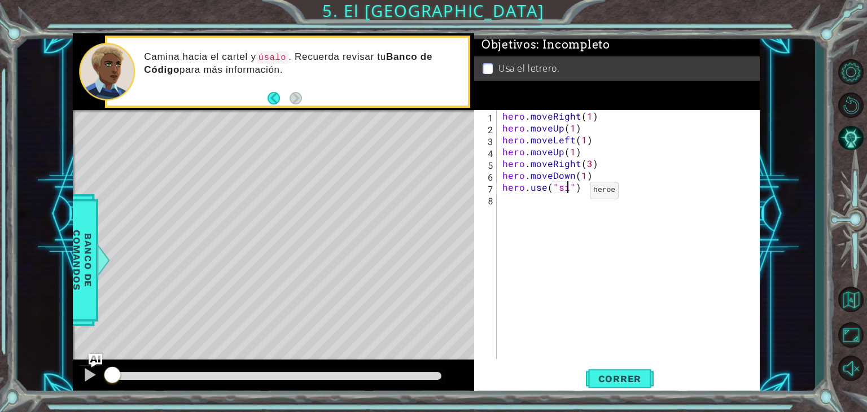
scroll to position [0, 4]
type textarea "hero.use("sign")"
click at [528, 201] on div "hero . moveRight ( 1 ) hero . moveUp ( 1 ) hero . moveLeft ( 1 ) hero . moveUp …" at bounding box center [631, 246] width 262 height 273
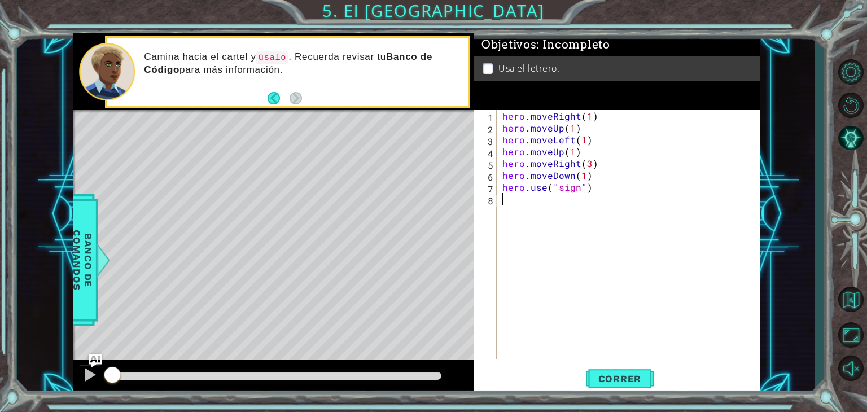
click at [528, 201] on div "hero . moveRight ( 1 ) hero . moveUp ( 1 ) hero . moveLeft ( 1 ) hero . moveUp …" at bounding box center [631, 246] width 262 height 273
click at [633, 389] on button "Correr" at bounding box center [620, 379] width 68 height 29
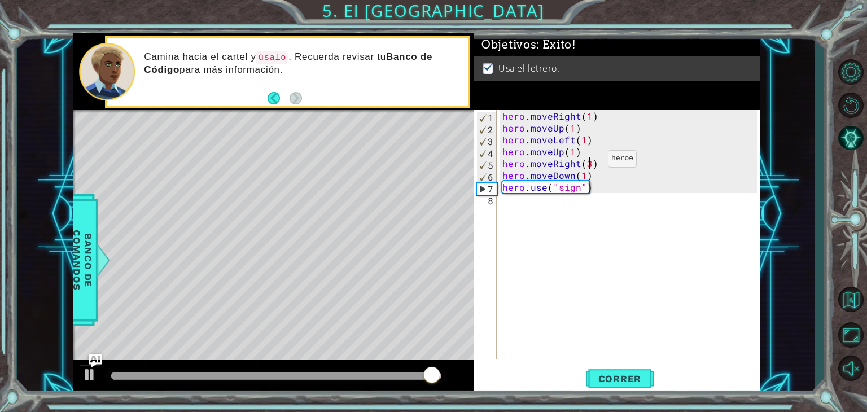
click at [588, 161] on div "hero . moveRight ( 1 ) hero . moveUp ( 1 ) hero . moveLeft ( 1 ) hero . moveUp …" at bounding box center [631, 246] width 262 height 273
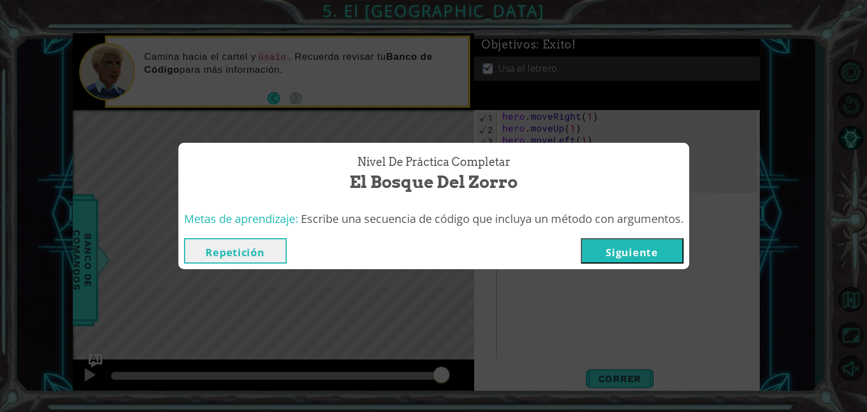
click at [258, 244] on button "Repetición" at bounding box center [235, 250] width 103 height 25
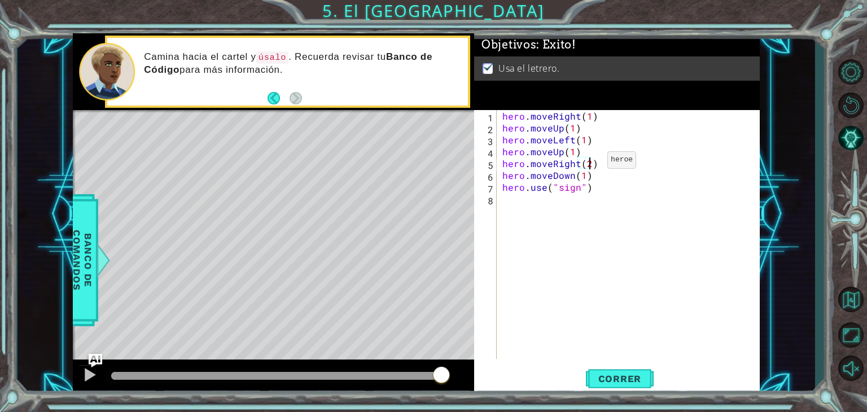
scroll to position [0, 5]
type textarea "hero.moveRight(2)"
click at [616, 388] on button "Correr" at bounding box center [620, 379] width 68 height 29
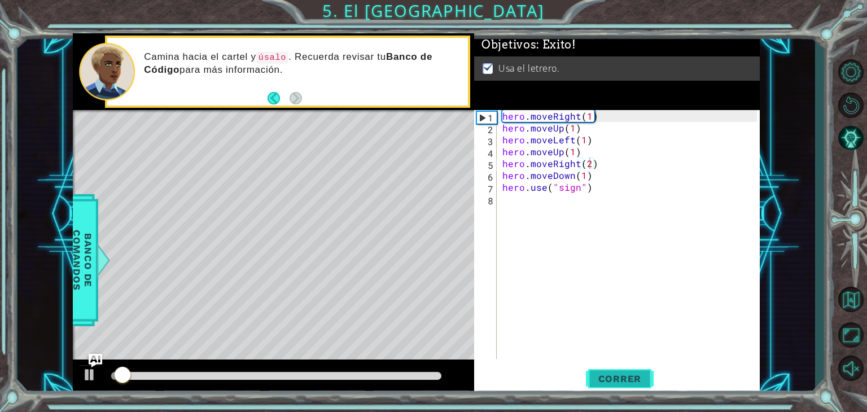
click at [616, 388] on button "Correr" at bounding box center [620, 379] width 68 height 29
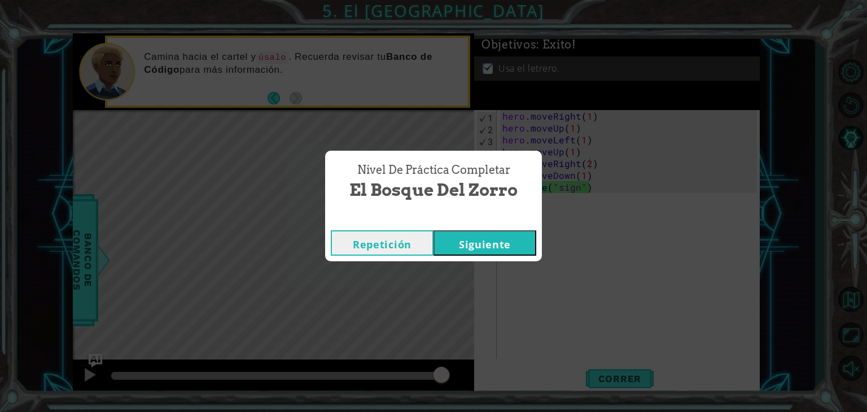
click at [475, 239] on button "Siguiente" at bounding box center [484, 242] width 103 height 25
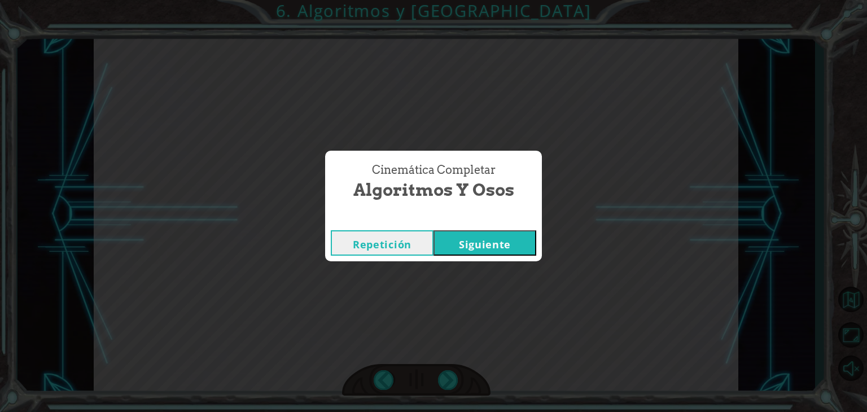
click at [488, 245] on button "Siguiente" at bounding box center [484, 242] width 103 height 25
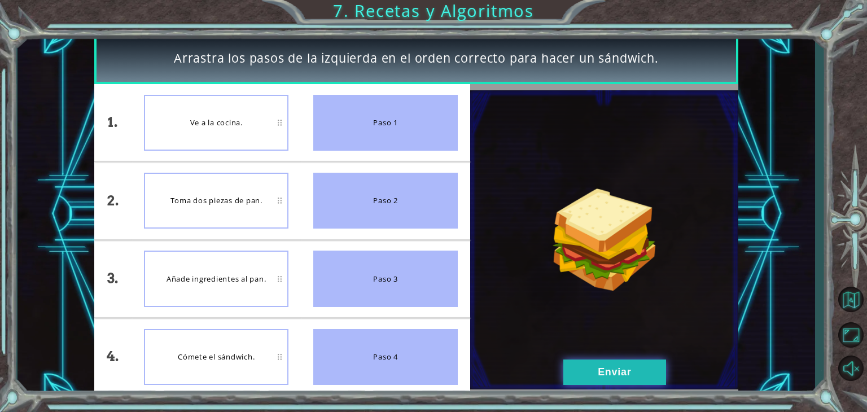
click at [614, 368] on button "Enviar" at bounding box center [614, 371] width 103 height 25
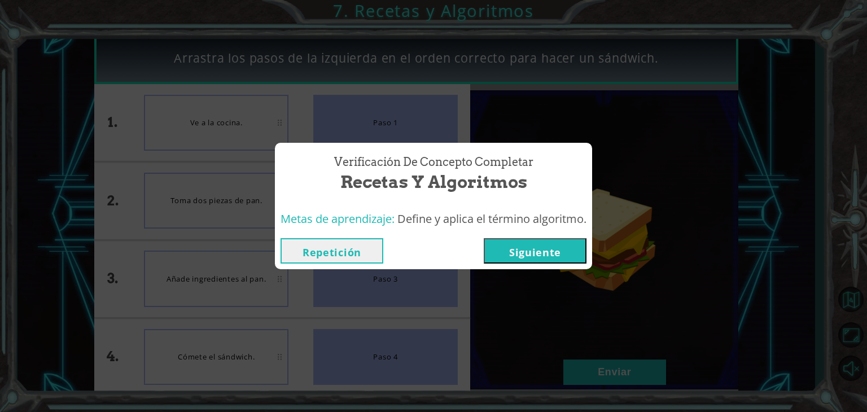
click at [537, 256] on button "Siguiente" at bounding box center [535, 250] width 103 height 25
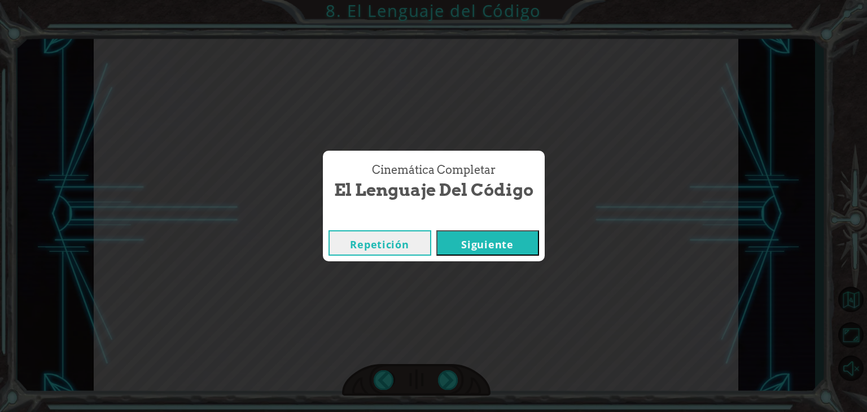
click at [485, 230] on button "Siguiente" at bounding box center [487, 242] width 103 height 25
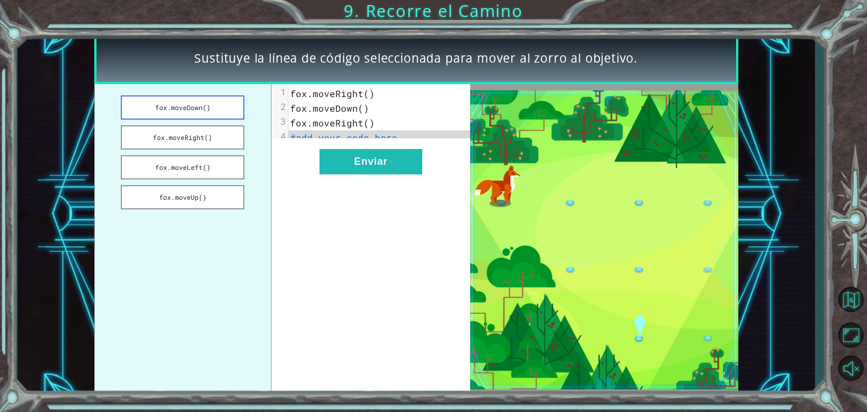
click at [205, 116] on button "fox.moveDown()" at bounding box center [183, 107] width 124 height 24
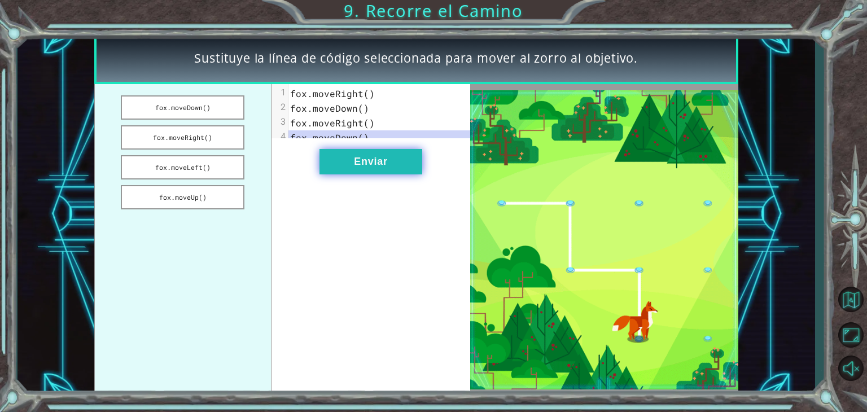
click at [393, 174] on button "Enviar" at bounding box center [370, 161] width 103 height 25
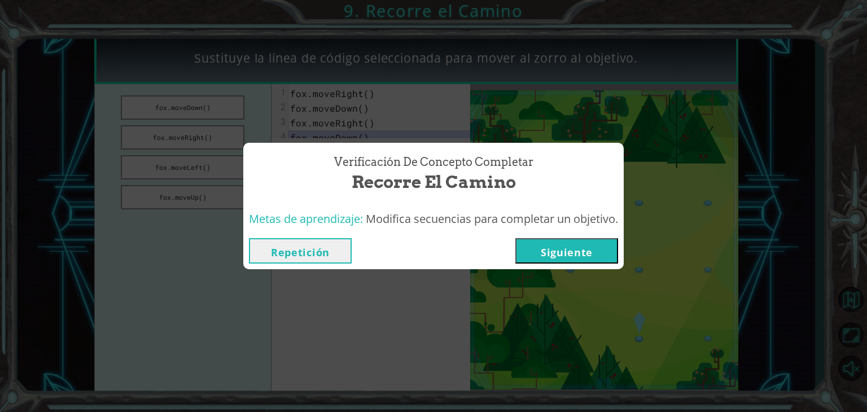
click at [595, 264] on div "Repetición [GEOGRAPHIC_DATA]" at bounding box center [433, 250] width 380 height 37
click at [591, 254] on button "Siguiente" at bounding box center [566, 250] width 103 height 25
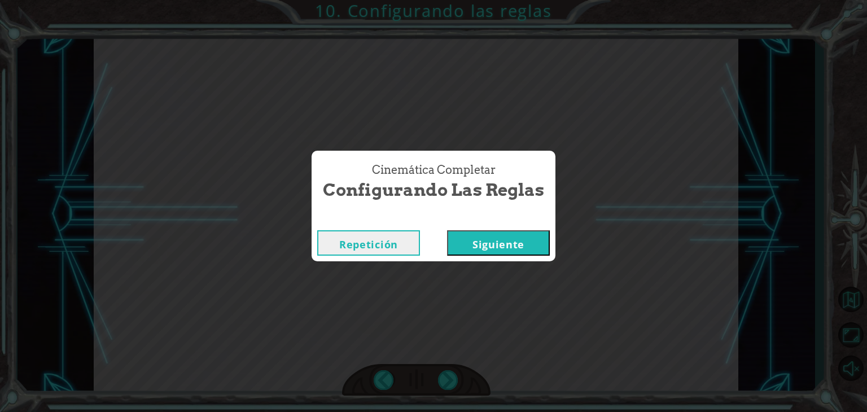
click at [503, 243] on button "Siguiente" at bounding box center [498, 242] width 103 height 25
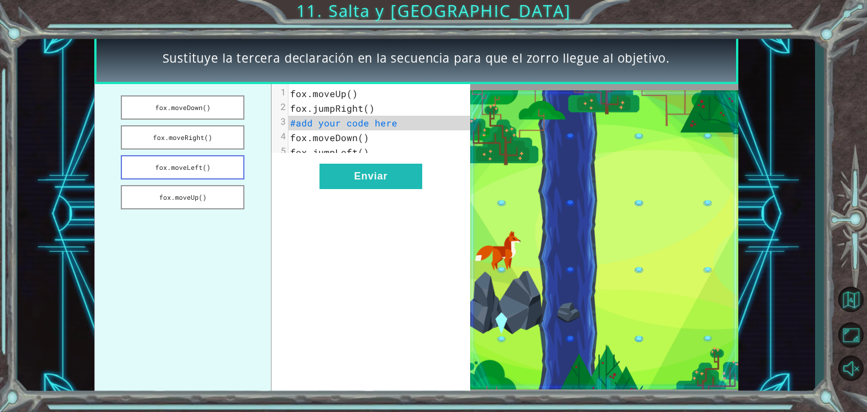
click at [210, 168] on button "fox.moveLeft()" at bounding box center [183, 167] width 124 height 24
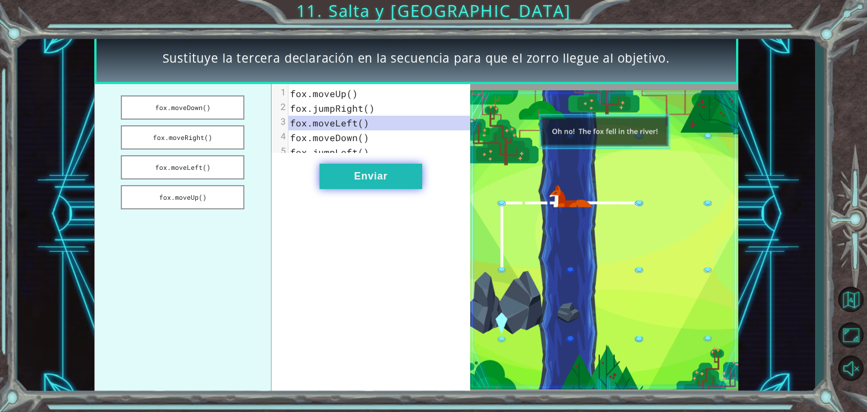
click at [383, 177] on button "Enviar" at bounding box center [370, 176] width 103 height 25
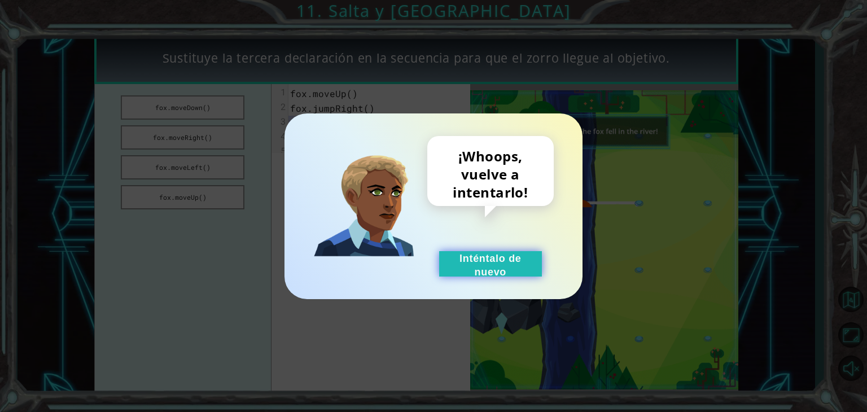
click at [492, 267] on button "Inténtalo de nuevo" at bounding box center [490, 263] width 103 height 25
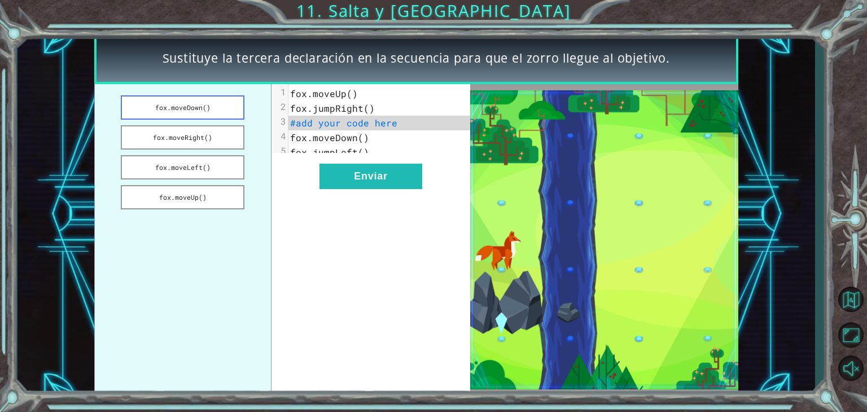
click at [220, 104] on button "fox.moveDown()" at bounding box center [183, 107] width 124 height 24
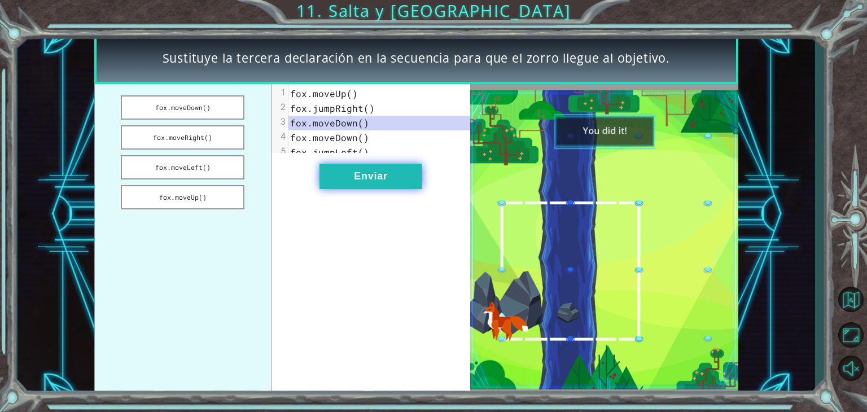
click at [389, 186] on button "Enviar" at bounding box center [370, 176] width 103 height 25
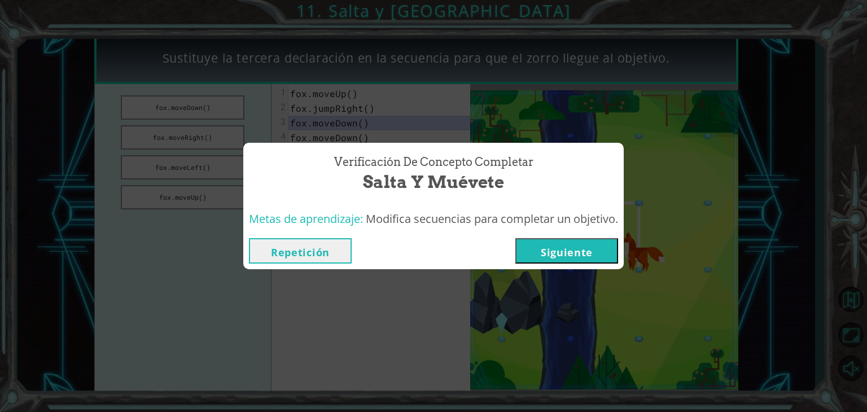
click at [565, 255] on button "Siguiente" at bounding box center [566, 250] width 103 height 25
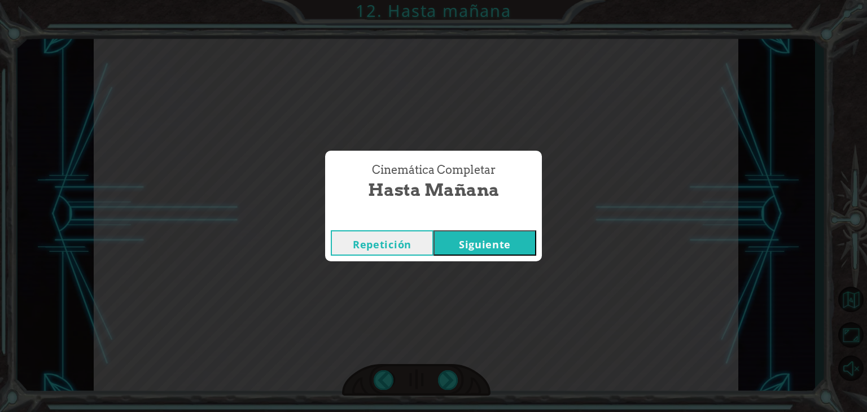
click at [472, 248] on button "Siguiente" at bounding box center [484, 242] width 103 height 25
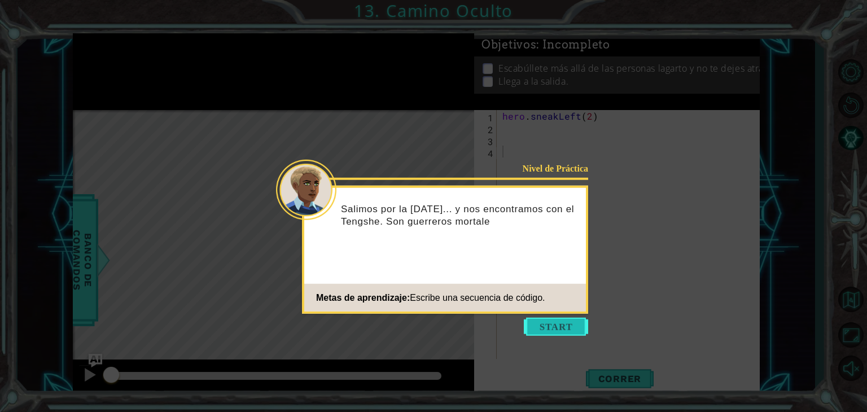
click at [572, 328] on button "Start" at bounding box center [556, 327] width 64 height 18
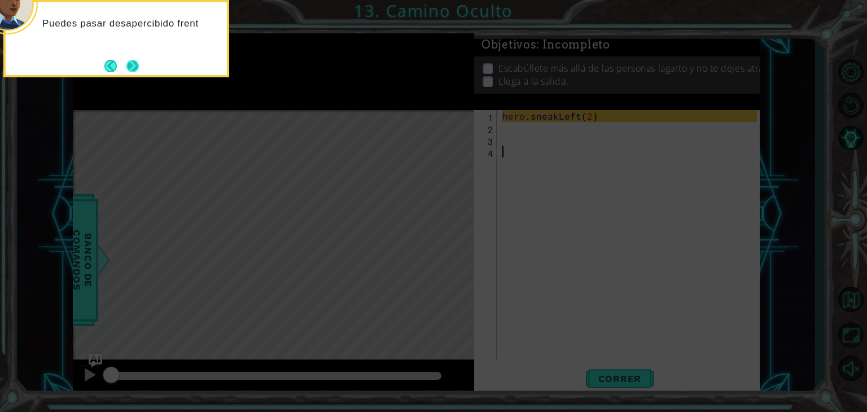
click at [129, 67] on button "Next" at bounding box center [132, 66] width 12 height 12
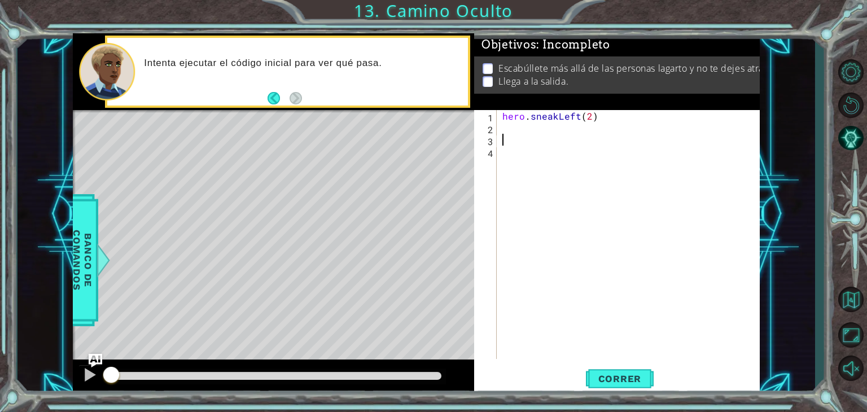
click at [508, 134] on div "hero . sneakLeft ( 2 )" at bounding box center [631, 246] width 262 height 273
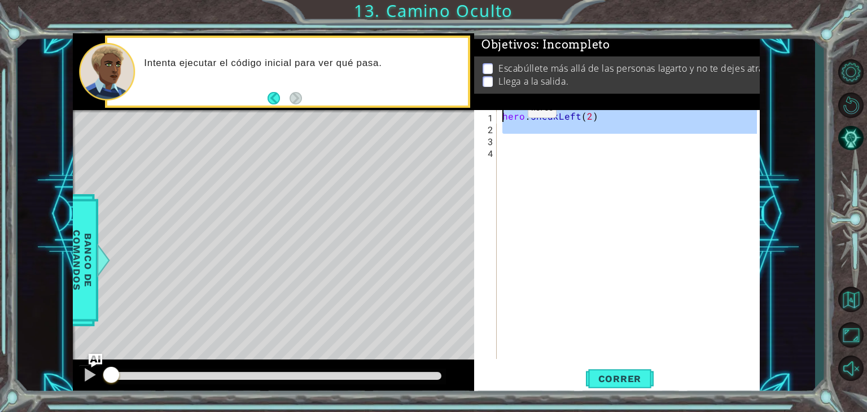
drag, startPoint x: 508, startPoint y: 134, endPoint x: 520, endPoint y: 33, distance: 101.7
click at [520, 33] on div "Objetivos : Incompleto Escabúllete más allá de las personas lagarto y no te dej…" at bounding box center [617, 214] width 286 height 362
click at [601, 118] on div "hero . sneakLeft ( 2 )" at bounding box center [628, 234] width 257 height 249
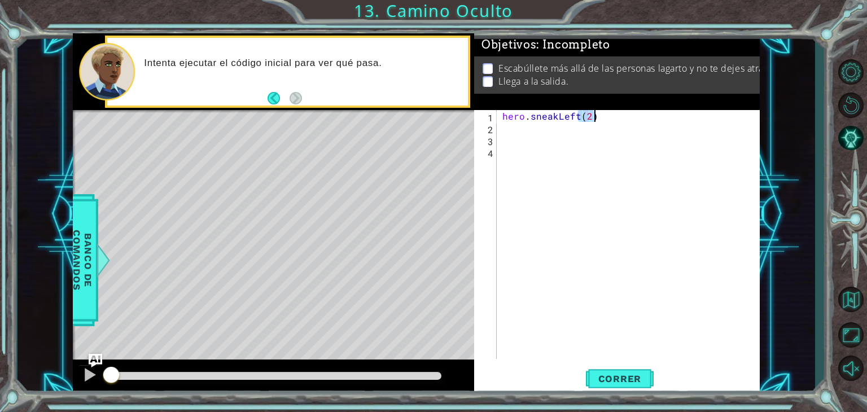
click at [601, 117] on div "hero . sneakLeft ( 2 )" at bounding box center [631, 246] width 262 height 273
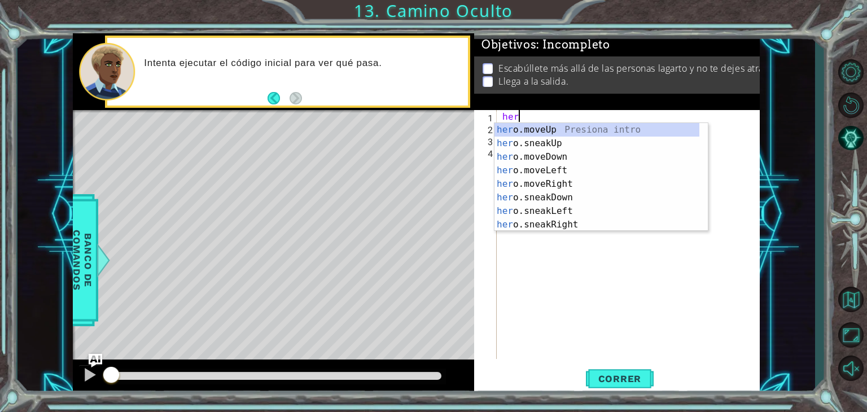
type textarea "h"
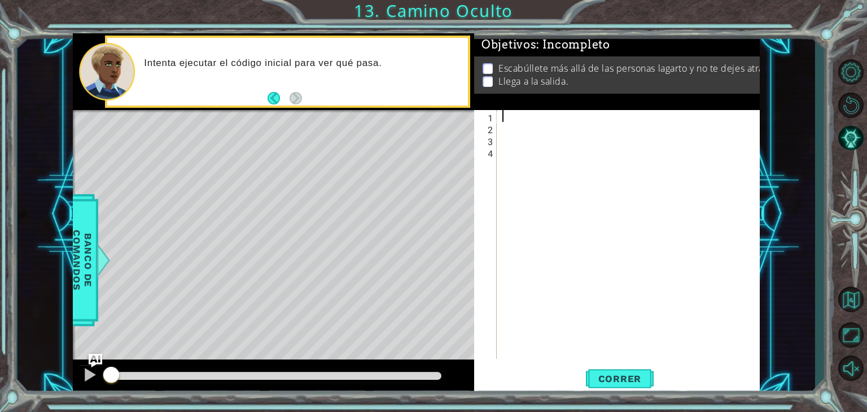
paste textarea "hero.sneakUp(1)"
type textarea "hero.sneakUp(1)"
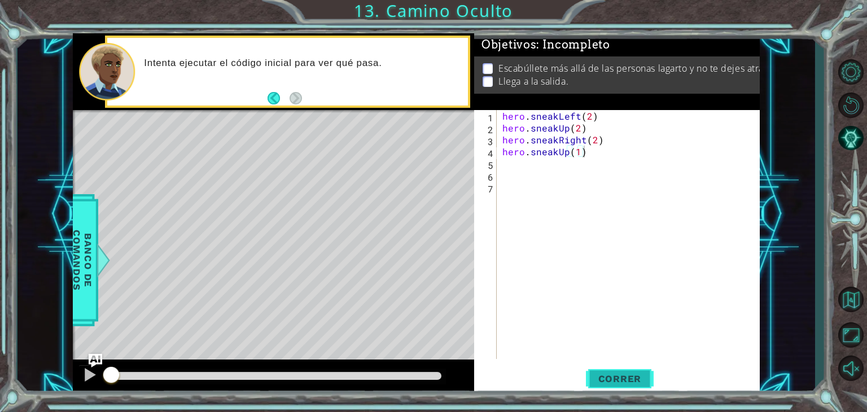
click at [630, 371] on button "Correr" at bounding box center [620, 379] width 68 height 29
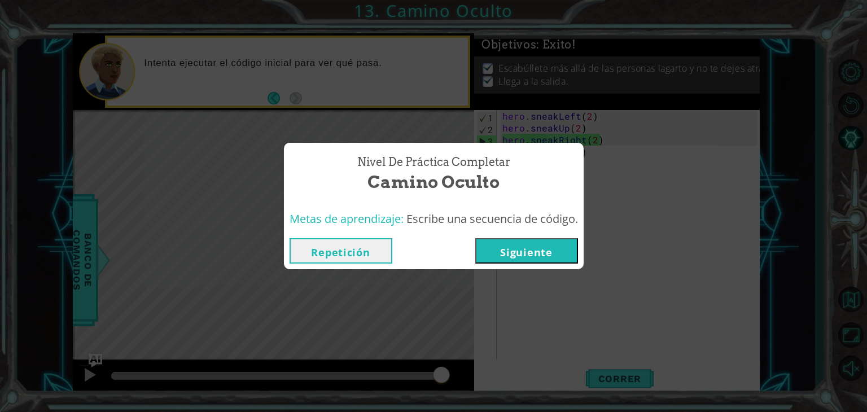
click at [550, 240] on button "Siguiente" at bounding box center [526, 250] width 103 height 25
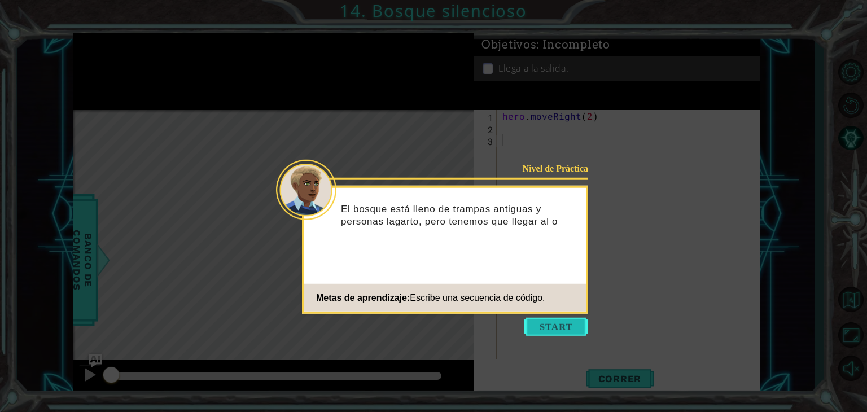
click at [577, 328] on button "Start" at bounding box center [556, 327] width 64 height 18
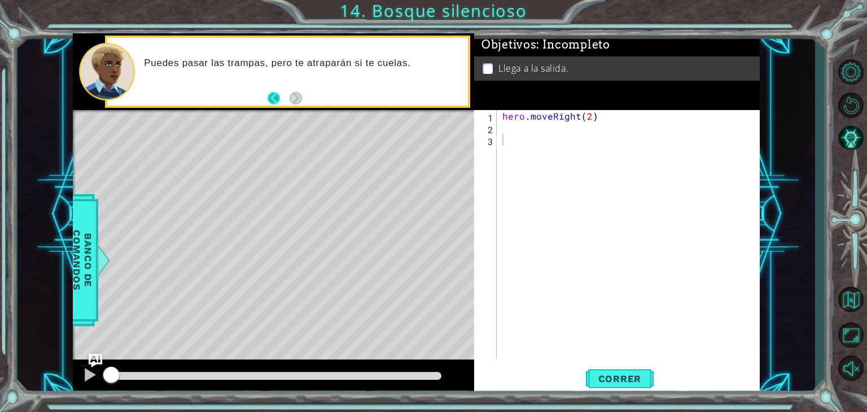
click at [277, 99] on button "Back" at bounding box center [278, 98] width 22 height 12
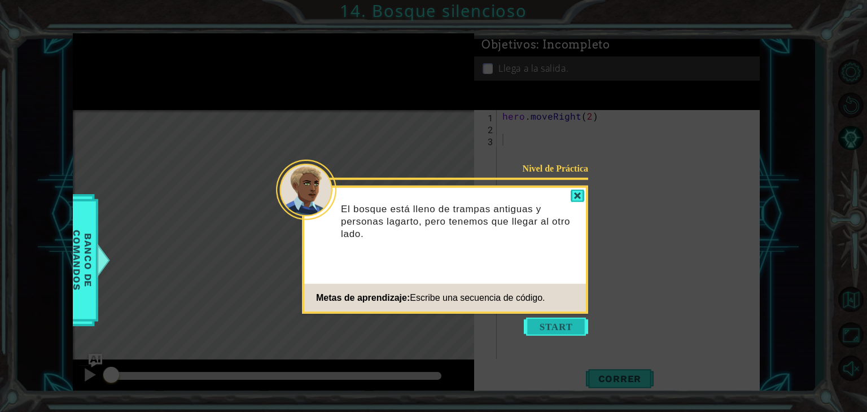
click at [535, 325] on button "Start" at bounding box center [556, 327] width 64 height 18
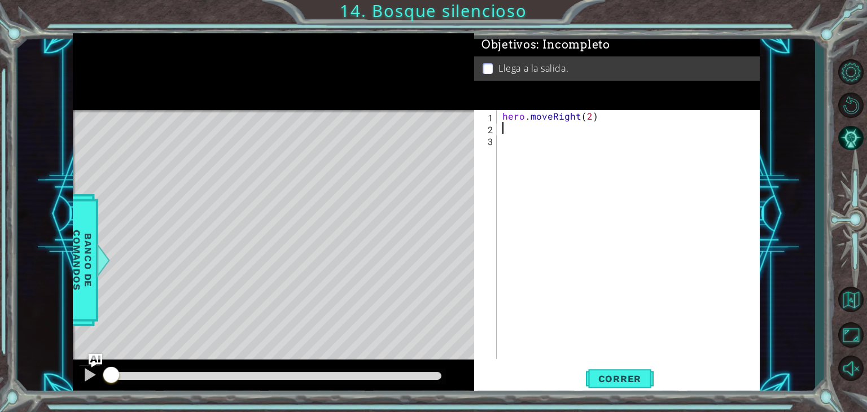
click at [510, 125] on div "hero . moveRight ( 2 )" at bounding box center [631, 246] width 262 height 273
click at [522, 58] on div "Llega a la salida." at bounding box center [617, 68] width 286 height 24
